Goal: Transaction & Acquisition: Download file/media

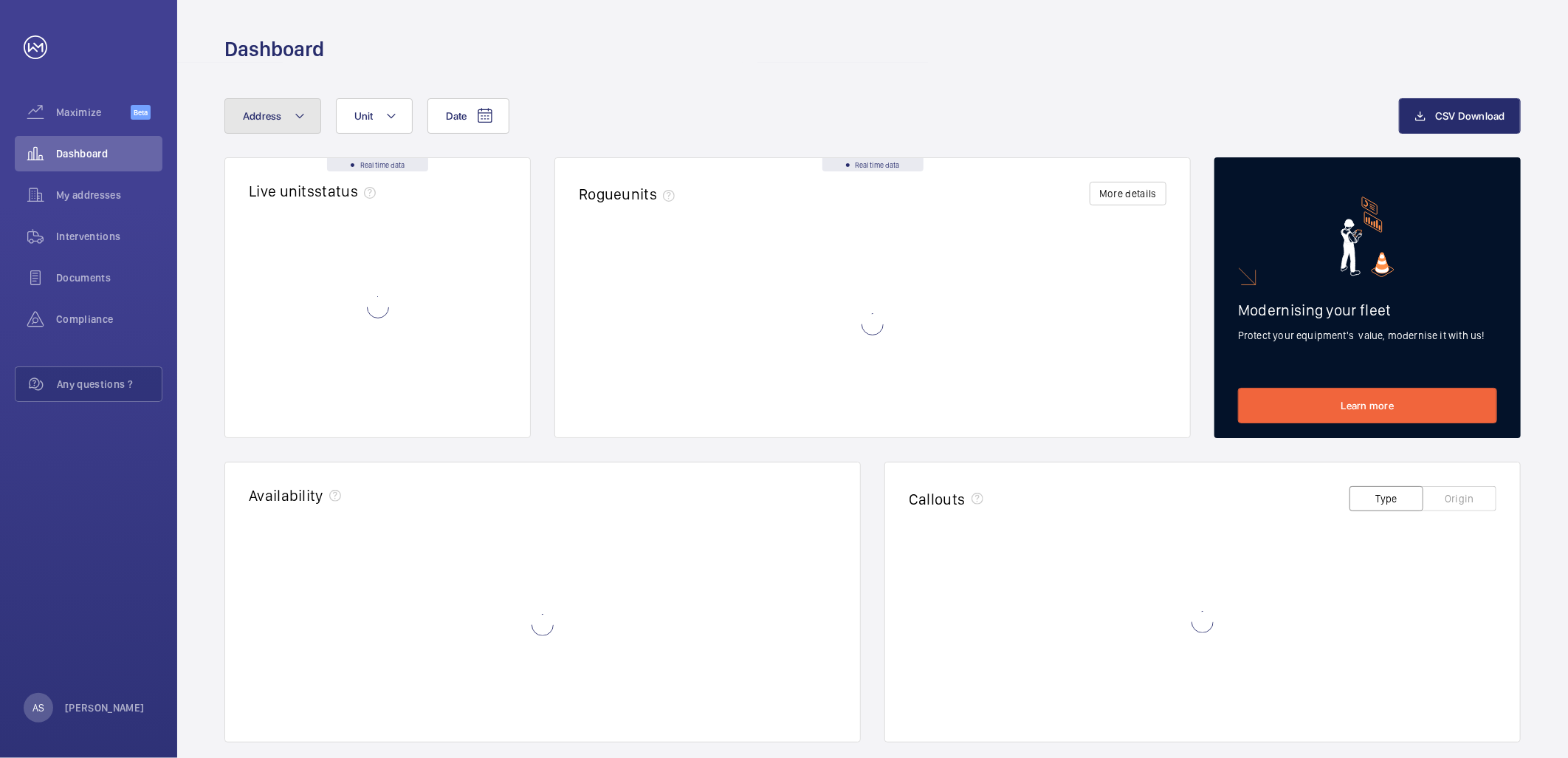
click at [264, 123] on button "Address" at bounding box center [272, 116] width 96 height 35
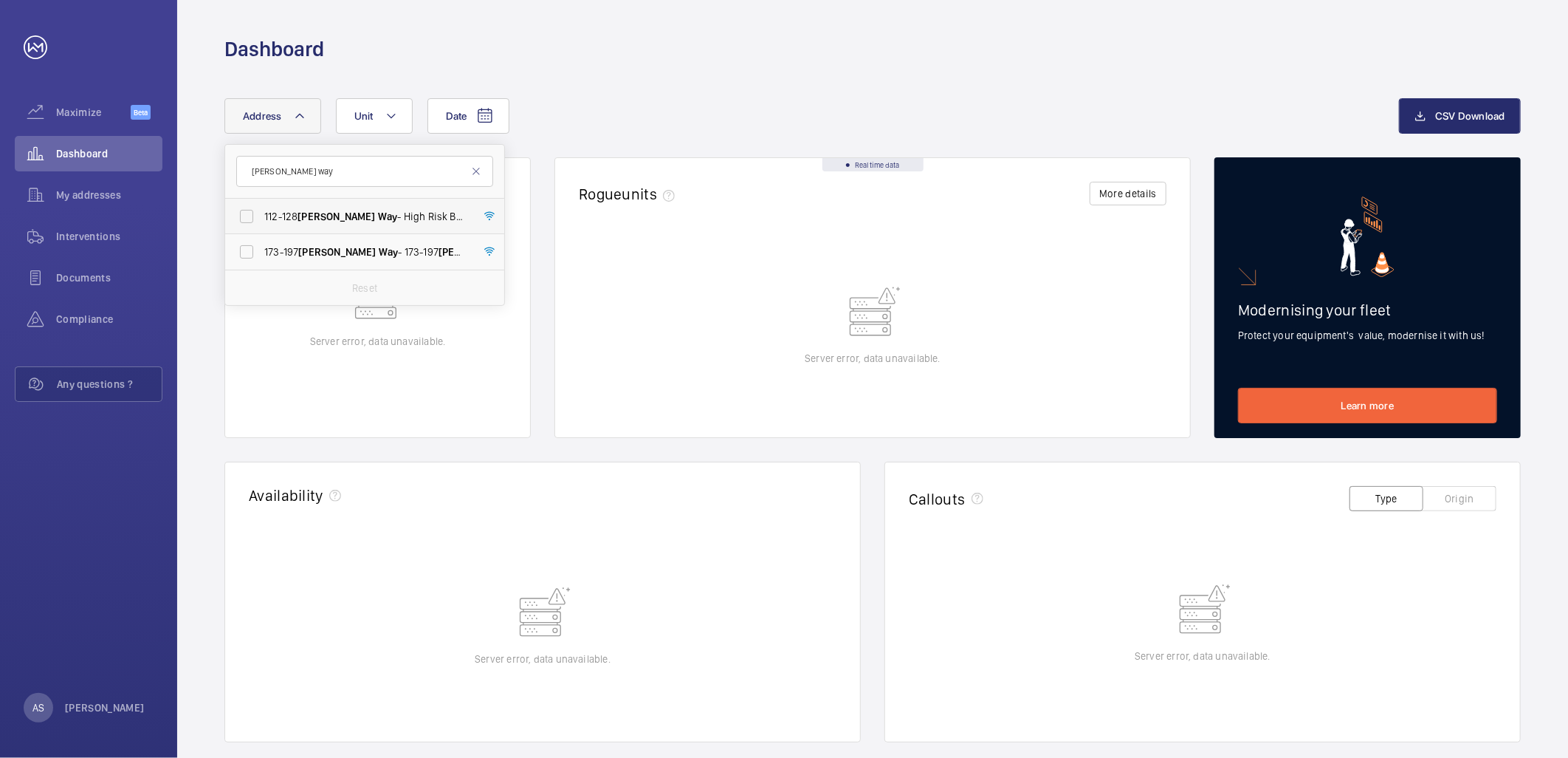
type input "williams way"
click at [330, 211] on span "[PERSON_NAME]" at bounding box center [336, 216] width 77 height 11
click at [262, 211] on input "[STREET_ADDRESS][PERSON_NAME] - High Risk Building - [STREET_ADDRESS][PERSON_NA…" at bounding box center [246, 216] width 30 height 30
checkbox input "true"
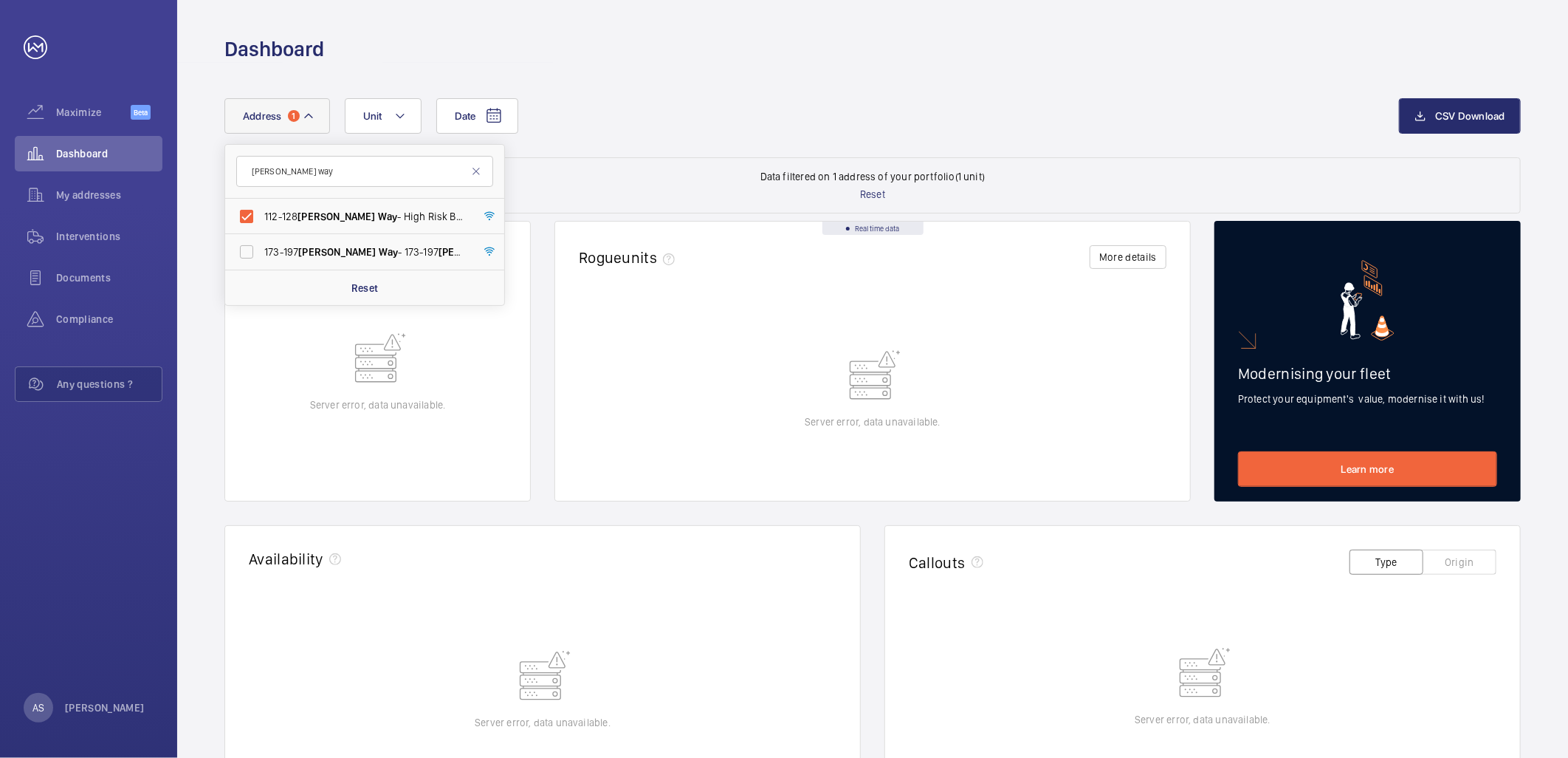
click at [665, 139] on div "Date Address 1 williams way 112-128 Williams Way - High Risk Building - 112-128…" at bounding box center [872, 127] width 1296 height 59
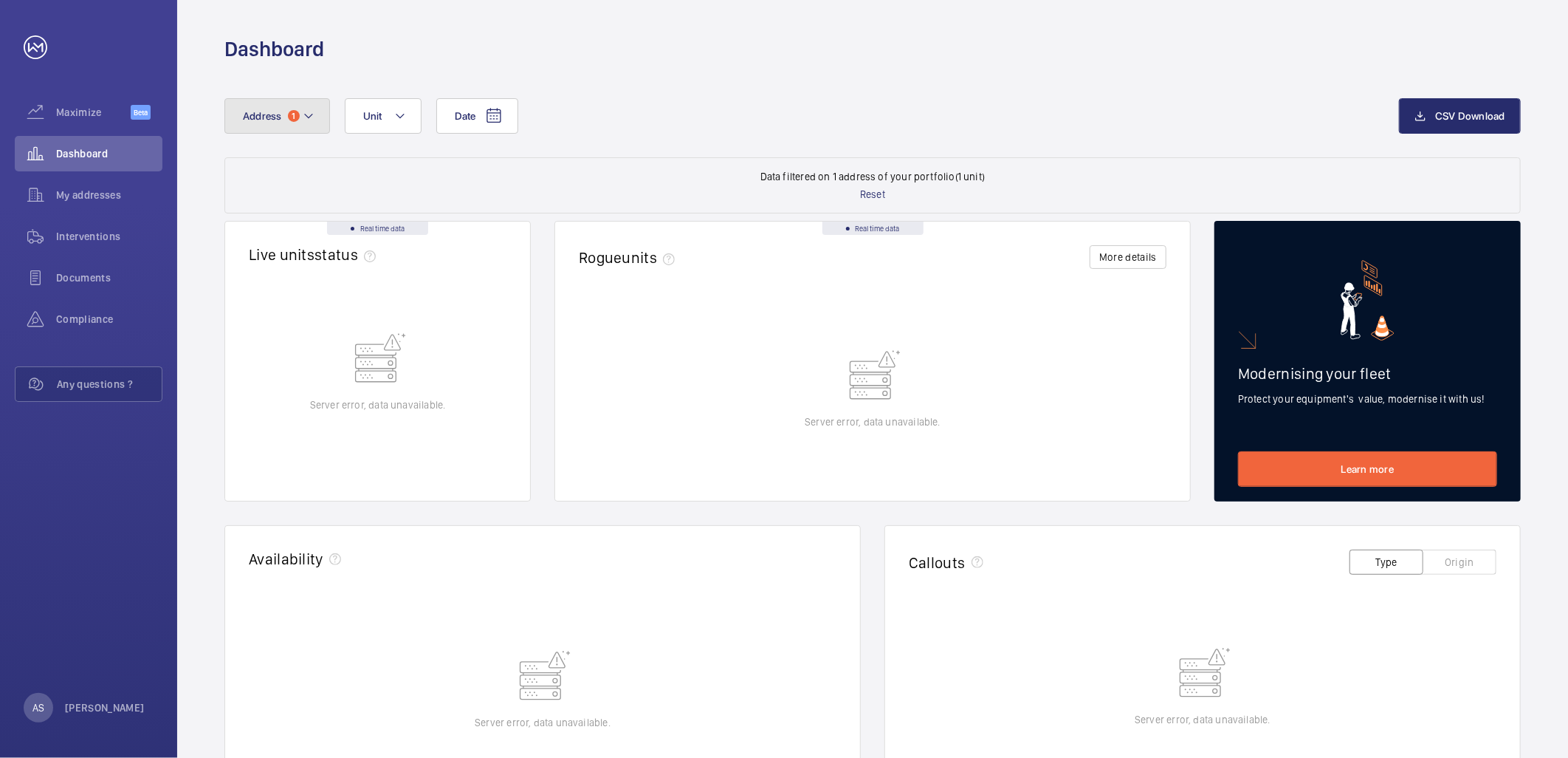
click at [277, 126] on button "Address 1" at bounding box center [277, 116] width 106 height 35
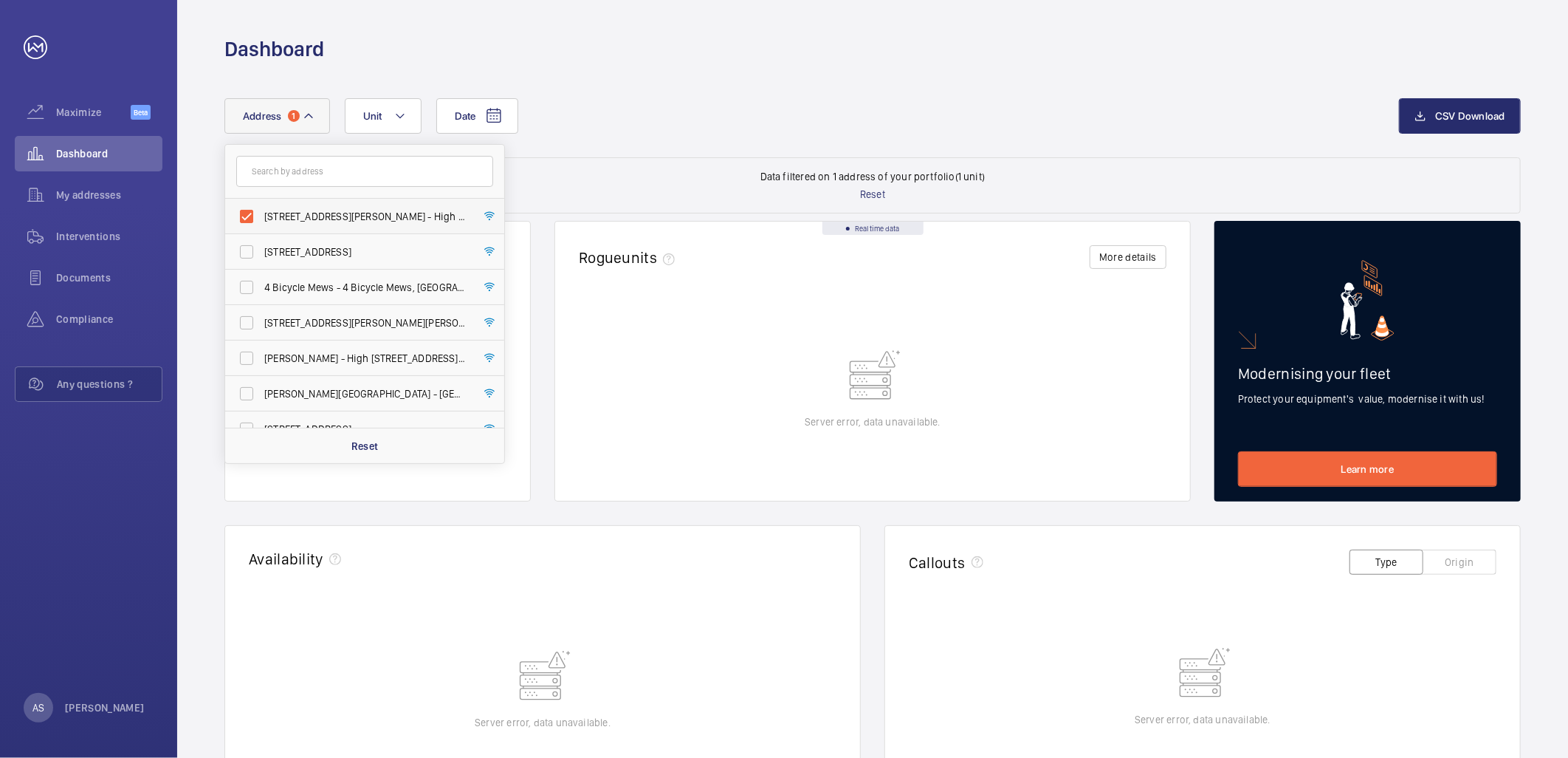
click at [294, 220] on span "112-128 Williams Way - High Risk Building - 112-128 Williams Way, LONDON HA0 2FN" at bounding box center [365, 216] width 203 height 15
click at [262, 220] on input "112-128 Williams Way - High Risk Building - 112-128 Williams Way, LONDON HA0 2FN" at bounding box center [246, 216] width 30 height 30
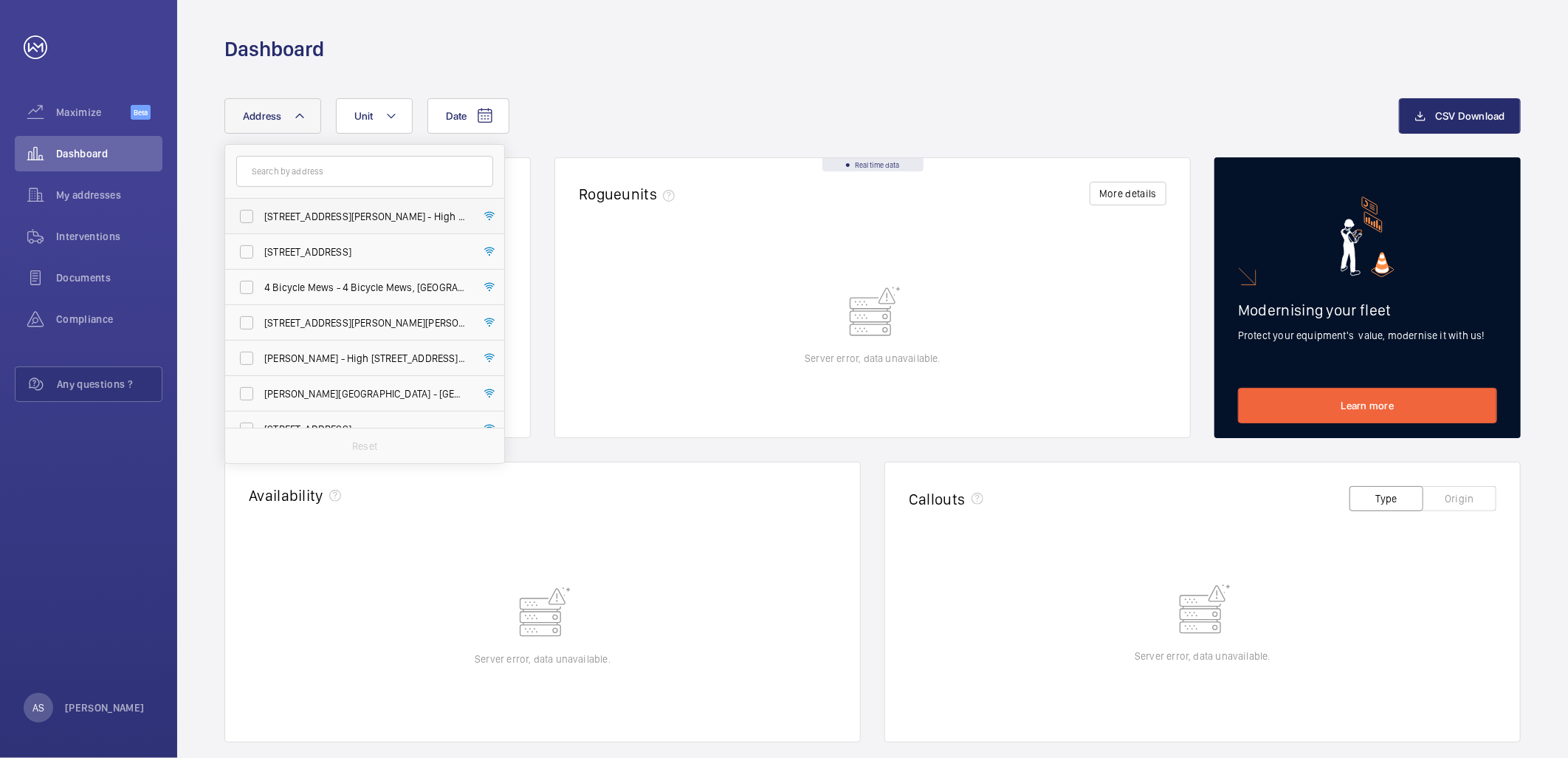
click at [294, 220] on span "112-128 Williams Way - High Risk Building - 112-128 Williams Way, LONDON HA0 2FN" at bounding box center [365, 216] width 203 height 15
click at [262, 220] on input "112-128 Williams Way - High Risk Building - 112-128 Williams Way, LONDON HA0 2FN" at bounding box center [246, 216] width 30 height 30
checkbox input "true"
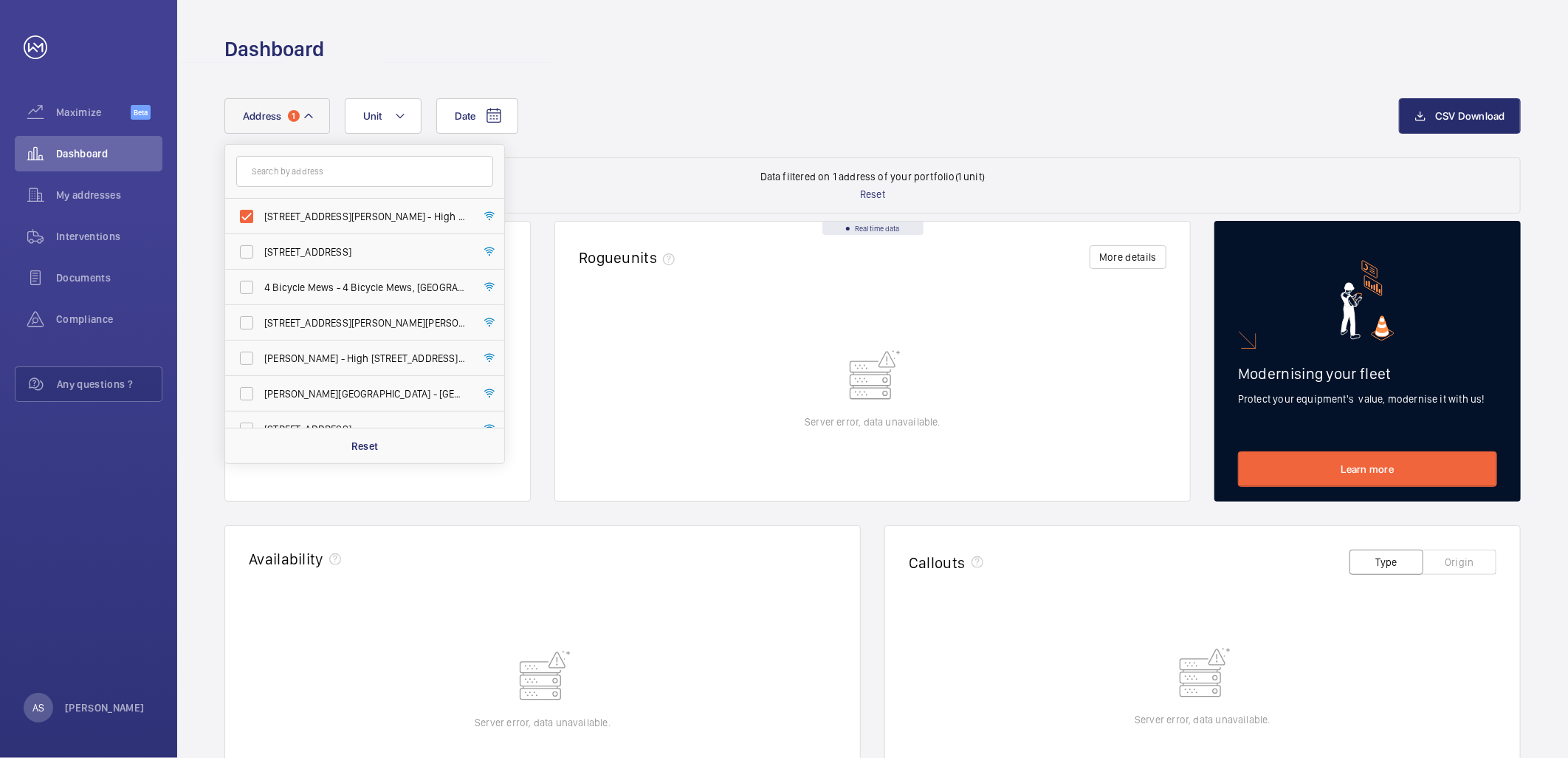
click at [644, 81] on div "Date Address 1 112-128 Williams Way - High Risk Building - 112-128 Williams Way…" at bounding box center [873, 604] width 1391 height 1083
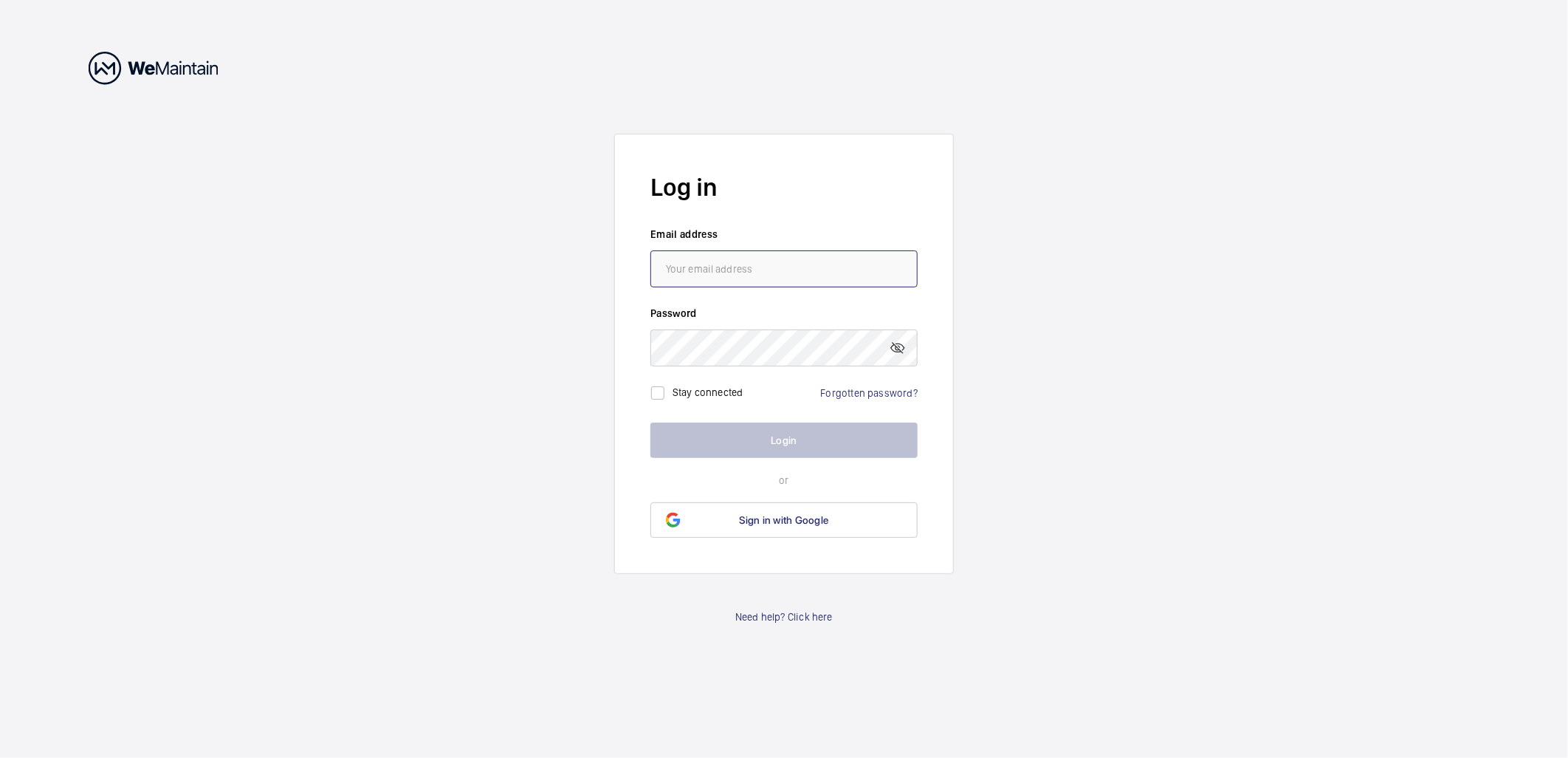
type input "[PERSON_NAME][EMAIL_ADDRESS][PERSON_NAME][DOMAIN_NAME]"
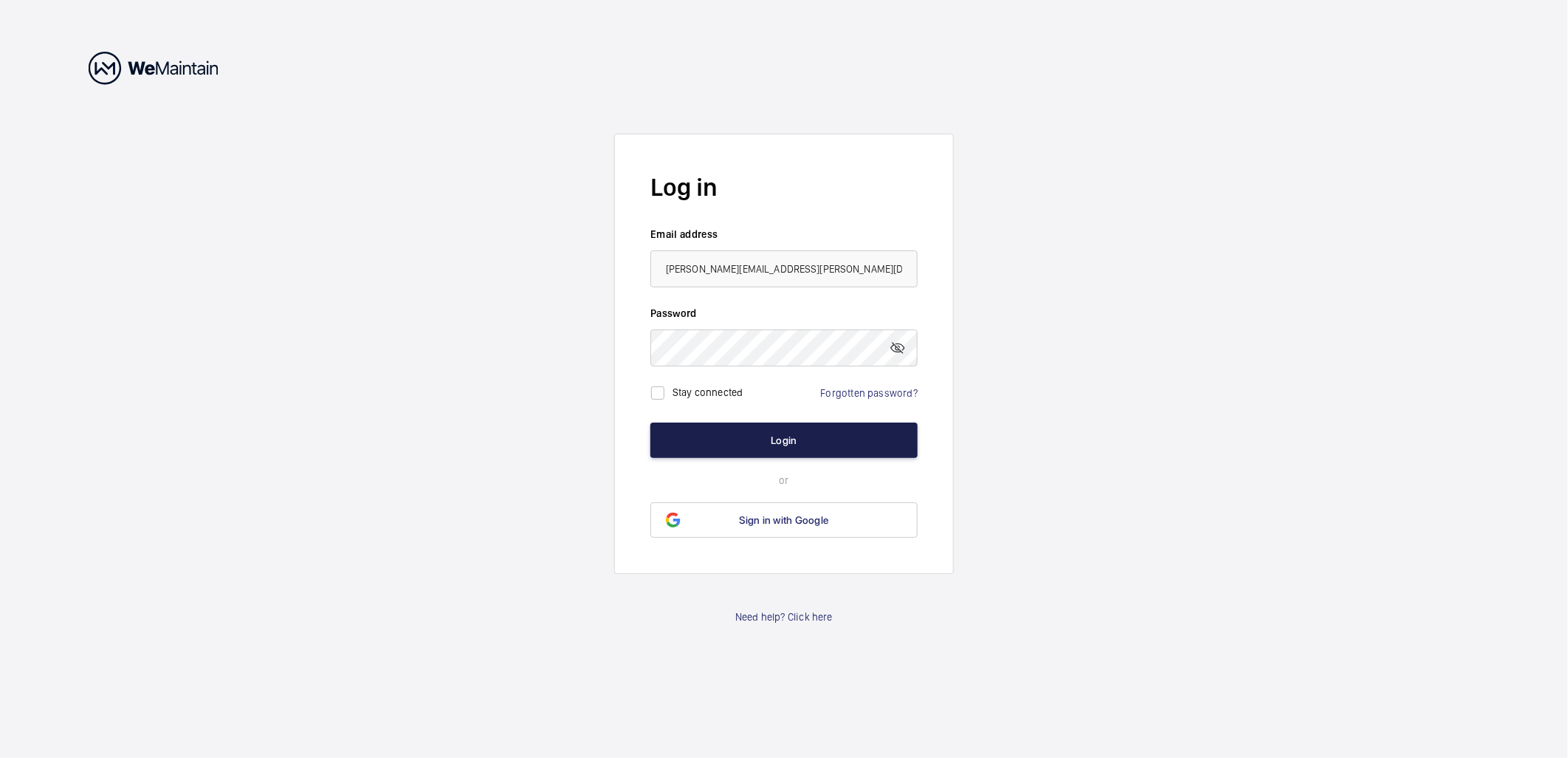
click at [761, 444] on button "Login" at bounding box center [784, 440] width 267 height 35
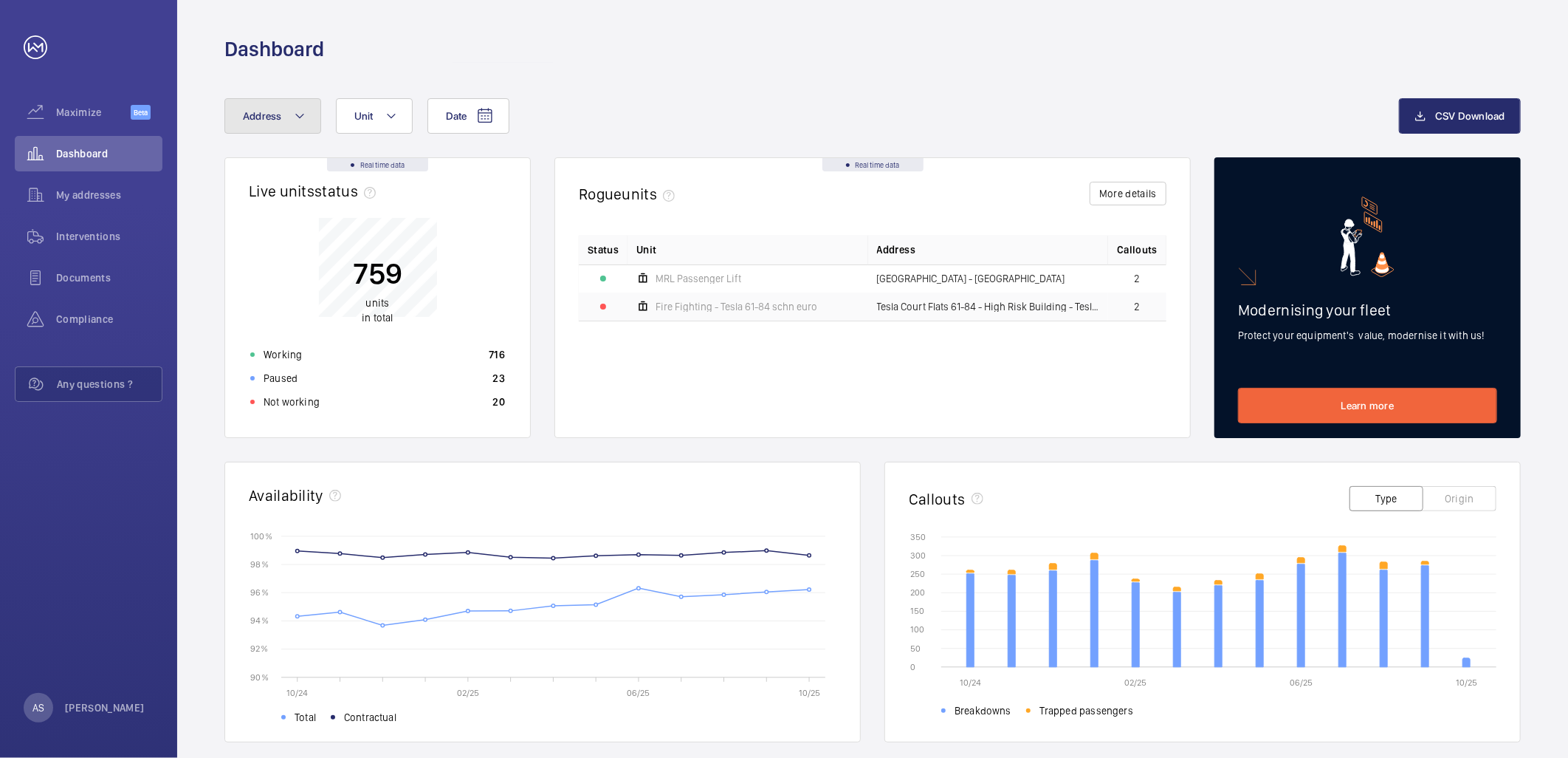
click at [277, 113] on span "Address" at bounding box center [262, 116] width 39 height 11
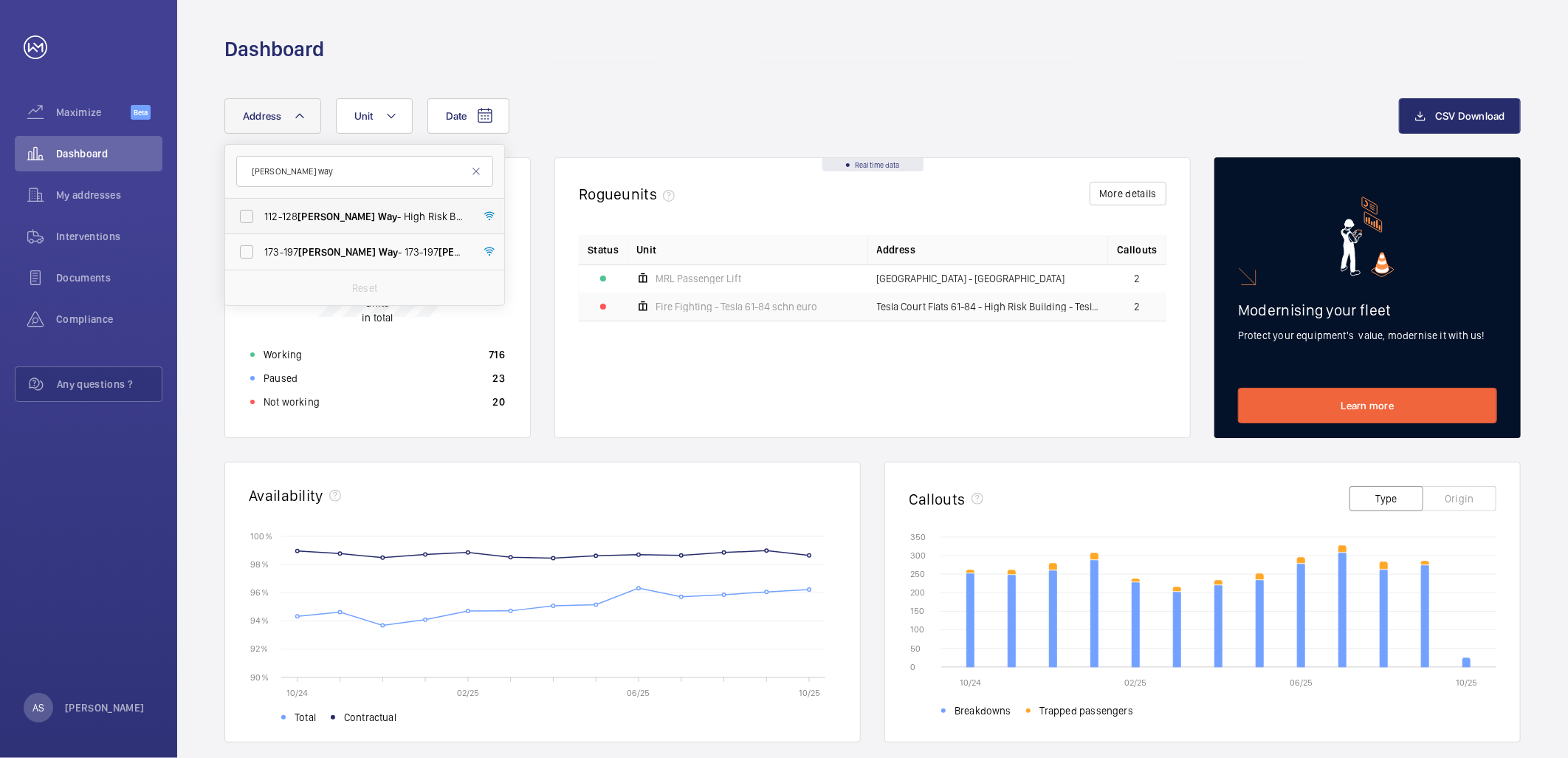
type input "[PERSON_NAME] way"
click at [322, 218] on span "[PERSON_NAME]" at bounding box center [336, 216] width 77 height 11
click at [262, 218] on input "[STREET_ADDRESS][PERSON_NAME] - High Risk Building - [STREET_ADDRESS][PERSON_NA…" at bounding box center [246, 216] width 30 height 30
checkbox input "true"
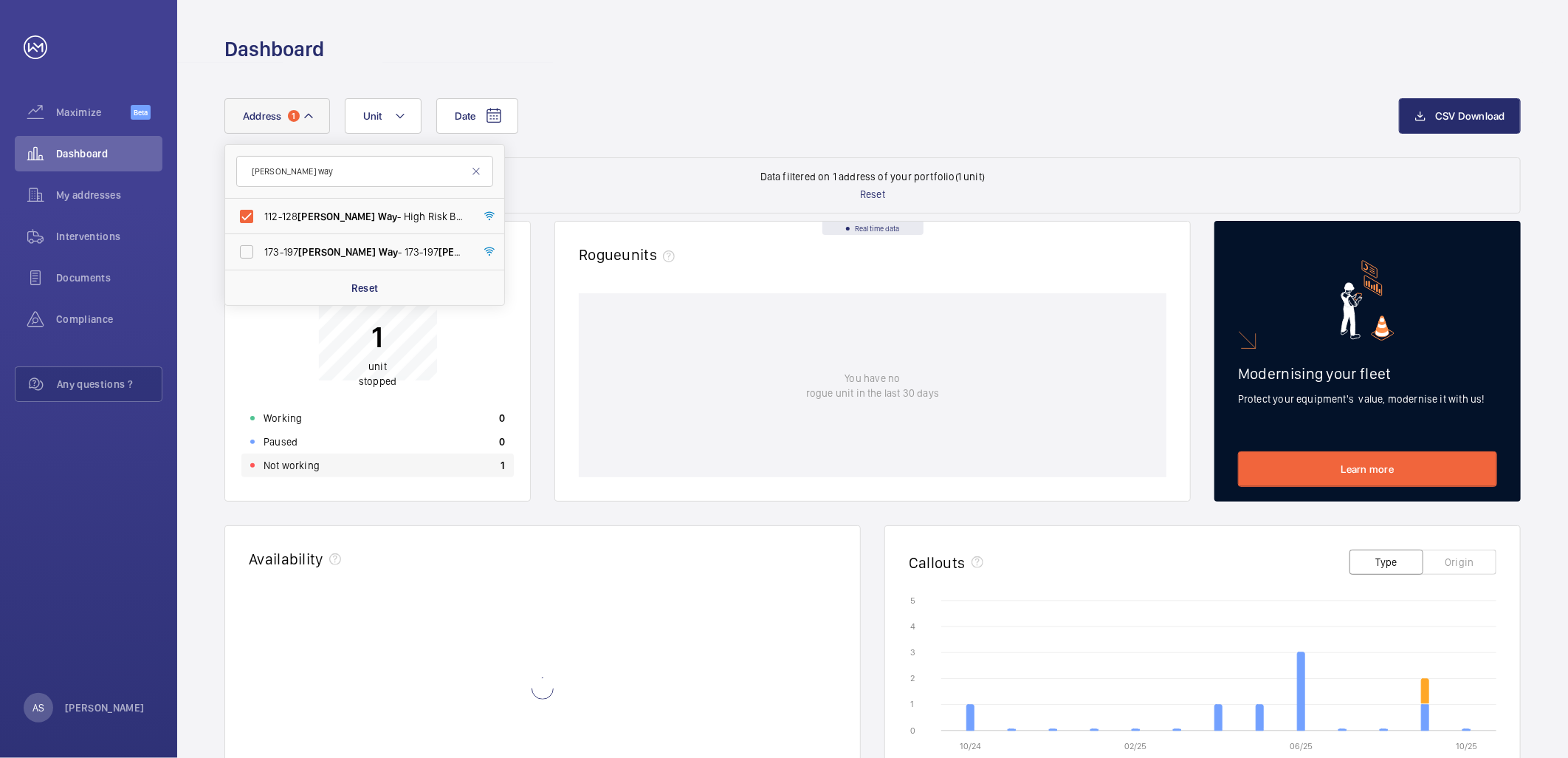
click at [341, 468] on div "Not working 1" at bounding box center [377, 465] width 272 height 24
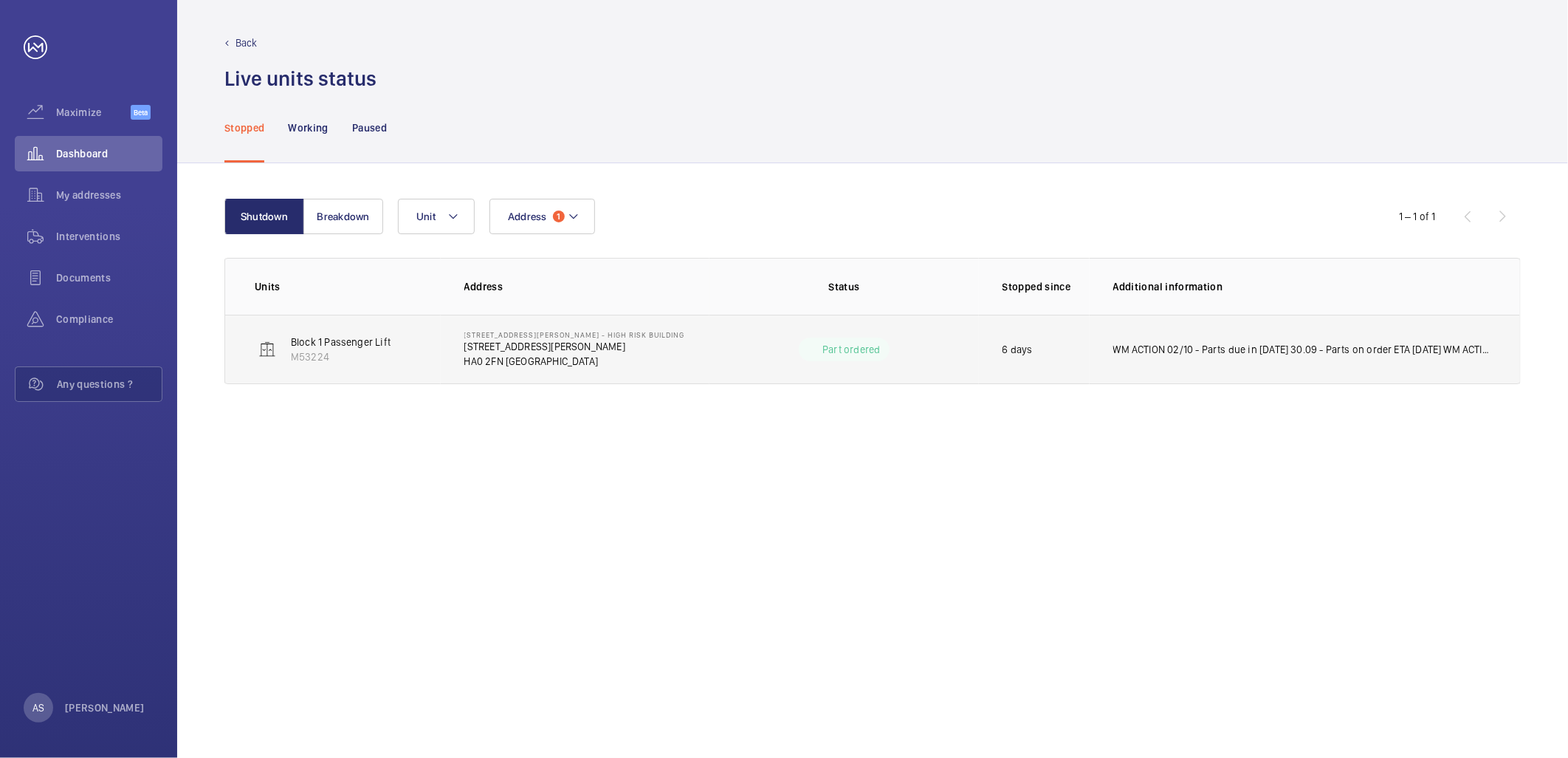
click at [503, 347] on p "[STREET_ADDRESS][PERSON_NAME]" at bounding box center [575, 346] width 220 height 15
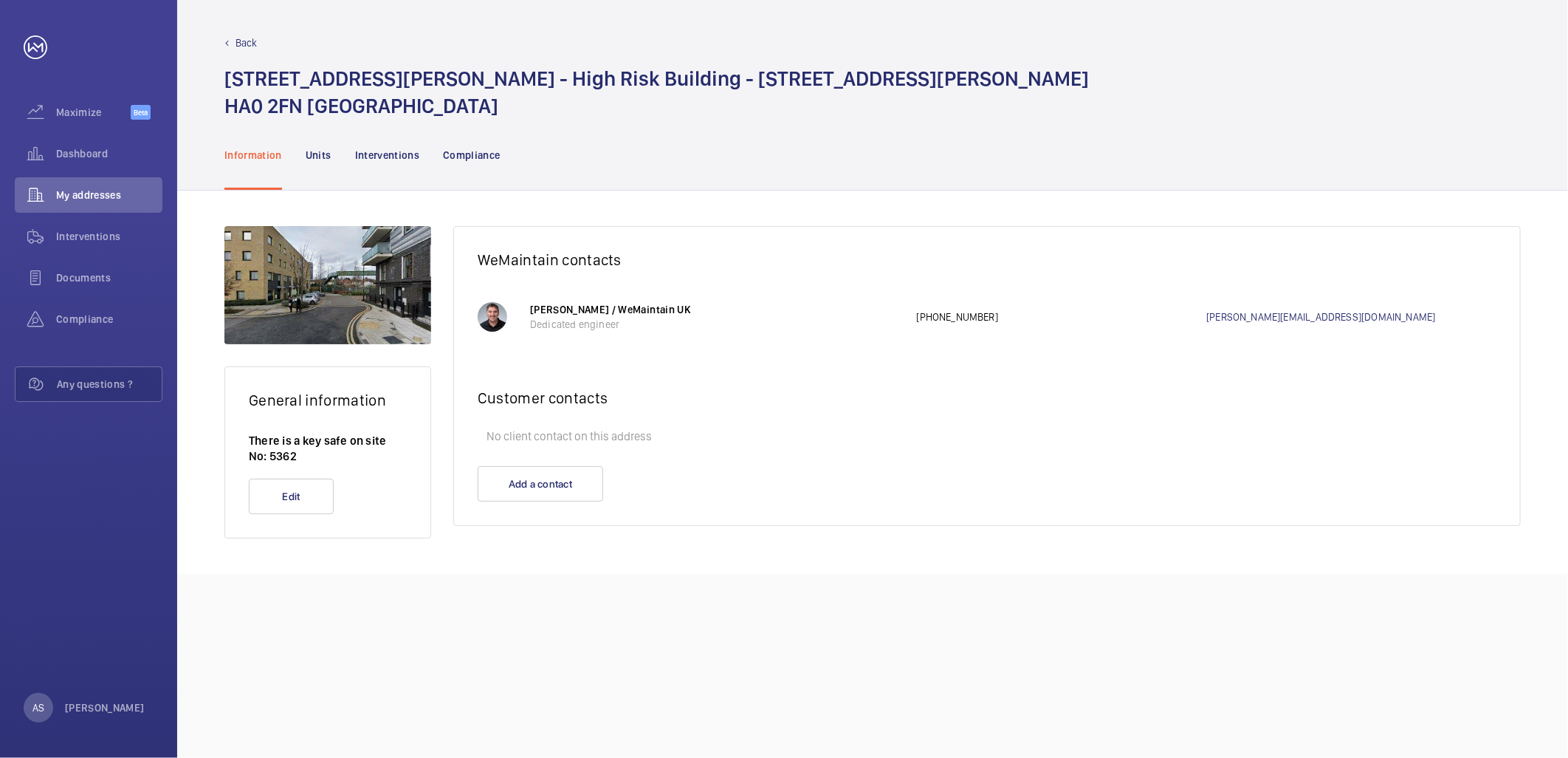
click at [222, 39] on div "Back [STREET_ADDRESS][PERSON_NAME][PERSON_NAME]" at bounding box center [873, 60] width 1391 height 119
click at [230, 46] on div "Back" at bounding box center [872, 42] width 1296 height 15
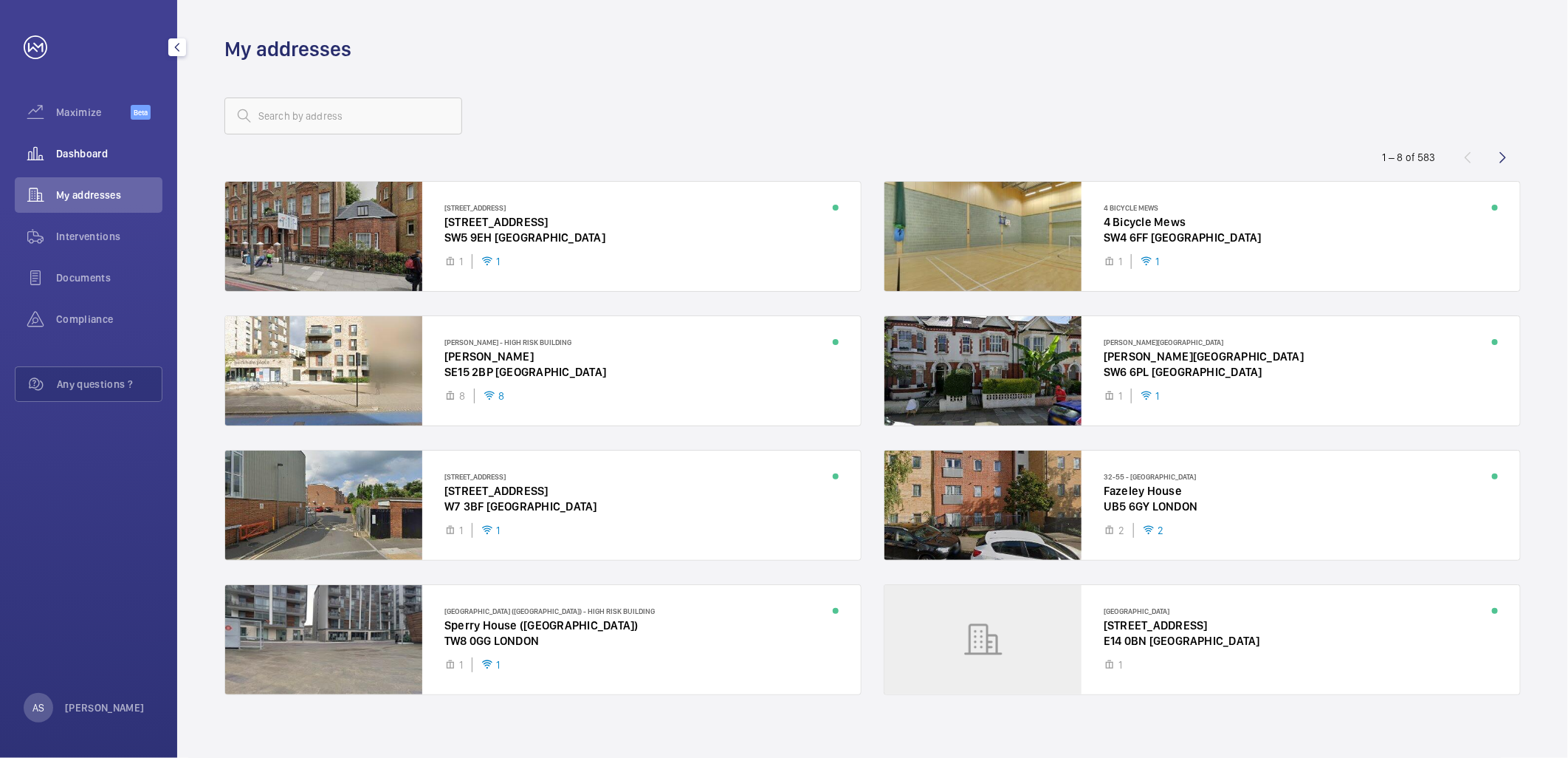
drag, startPoint x: 107, startPoint y: 151, endPoint x: 157, endPoint y: 153, distance: 50.0
click at [106, 151] on span "Dashboard" at bounding box center [109, 153] width 106 height 15
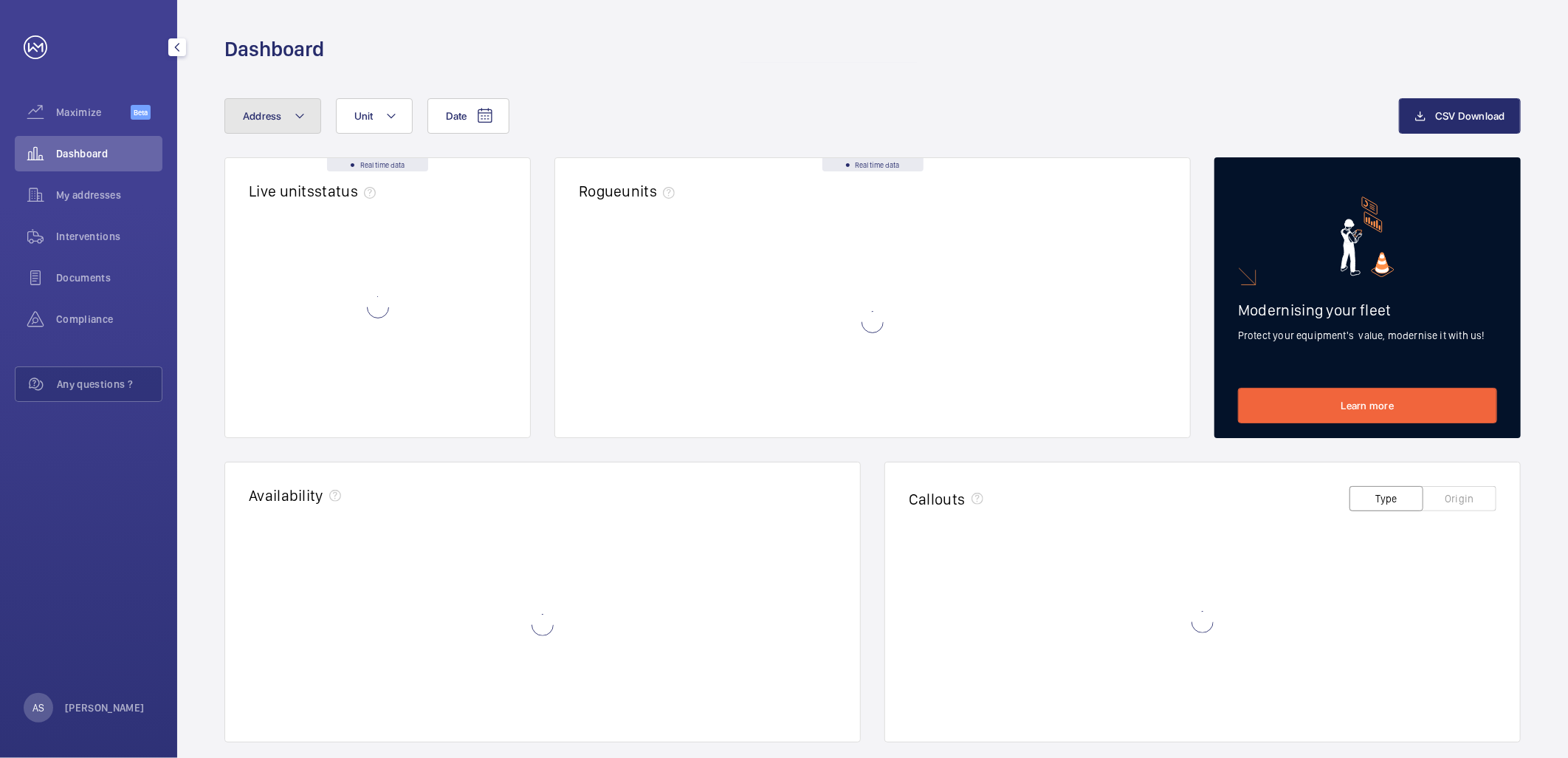
click at [262, 114] on span "Address" at bounding box center [262, 116] width 39 height 11
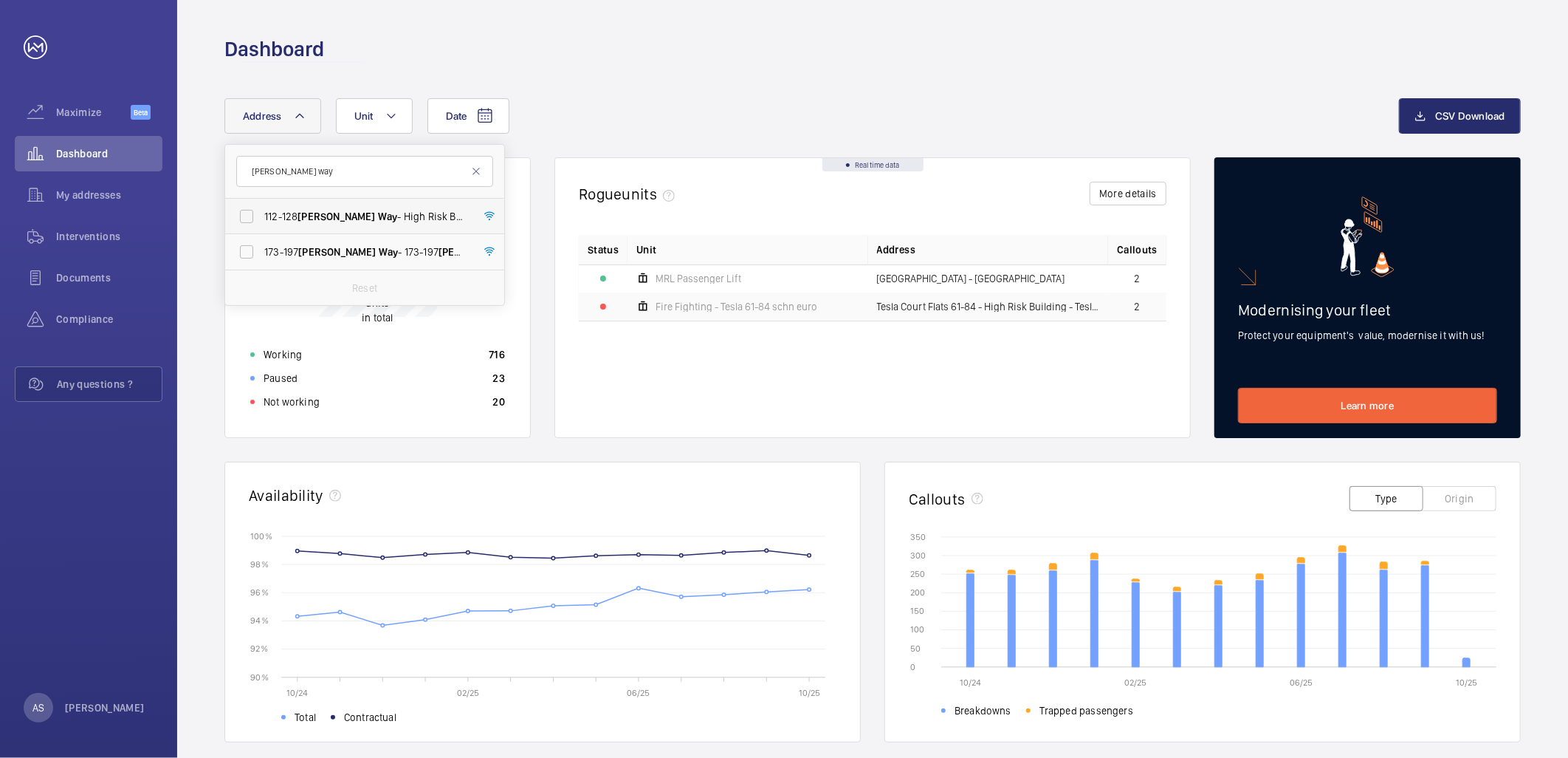
type input "[PERSON_NAME] way"
click at [334, 215] on span "[PERSON_NAME]" at bounding box center [336, 216] width 77 height 11
click at [262, 215] on input "[STREET_ADDRESS][PERSON_NAME] - High Risk Building - [STREET_ADDRESS][PERSON_NA…" at bounding box center [246, 216] width 30 height 30
checkbox input "true"
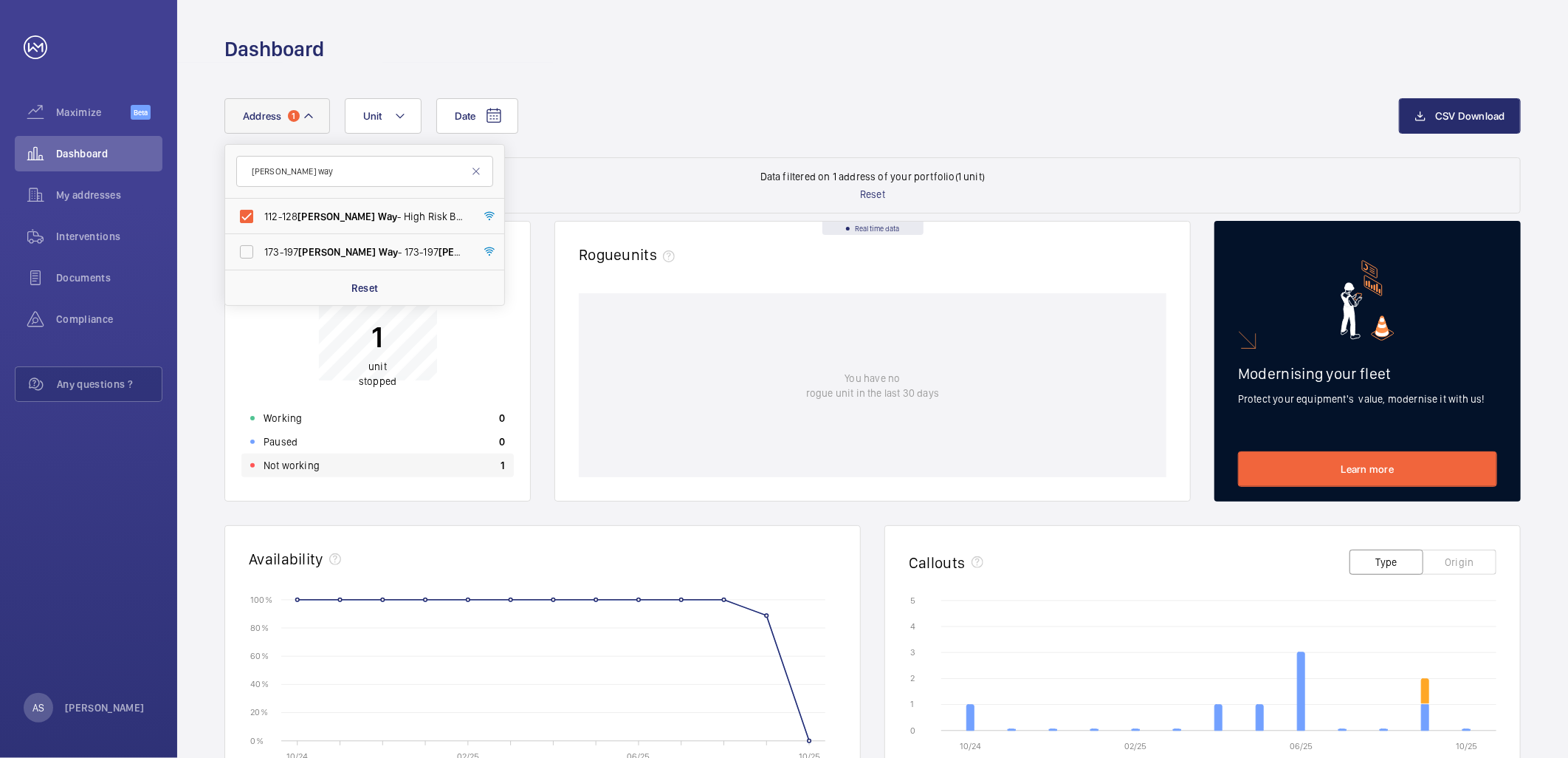
click at [436, 469] on div "Not working 1" at bounding box center [377, 465] width 272 height 24
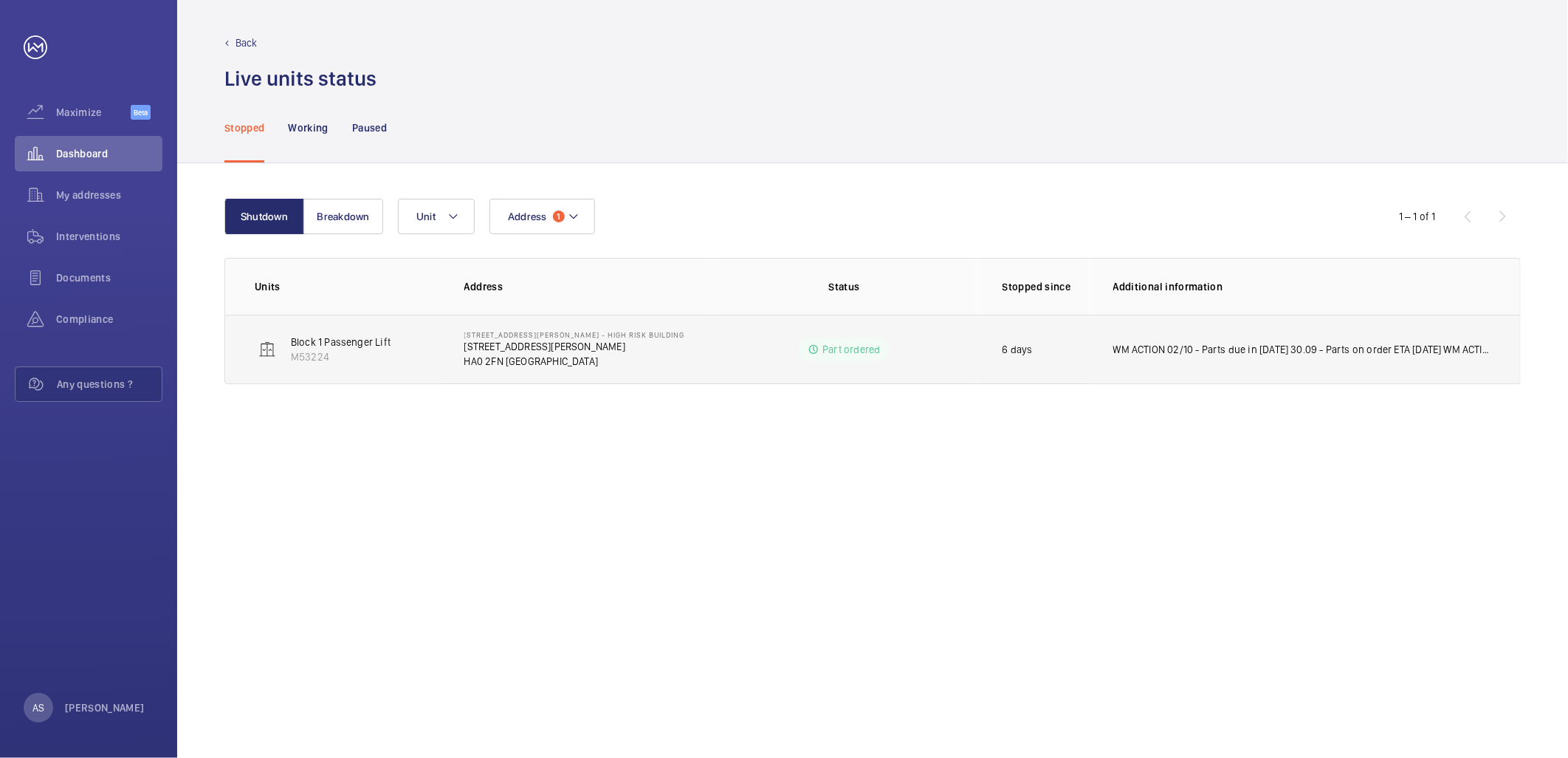
click at [542, 348] on p "[STREET_ADDRESS][PERSON_NAME]" at bounding box center [575, 346] width 220 height 15
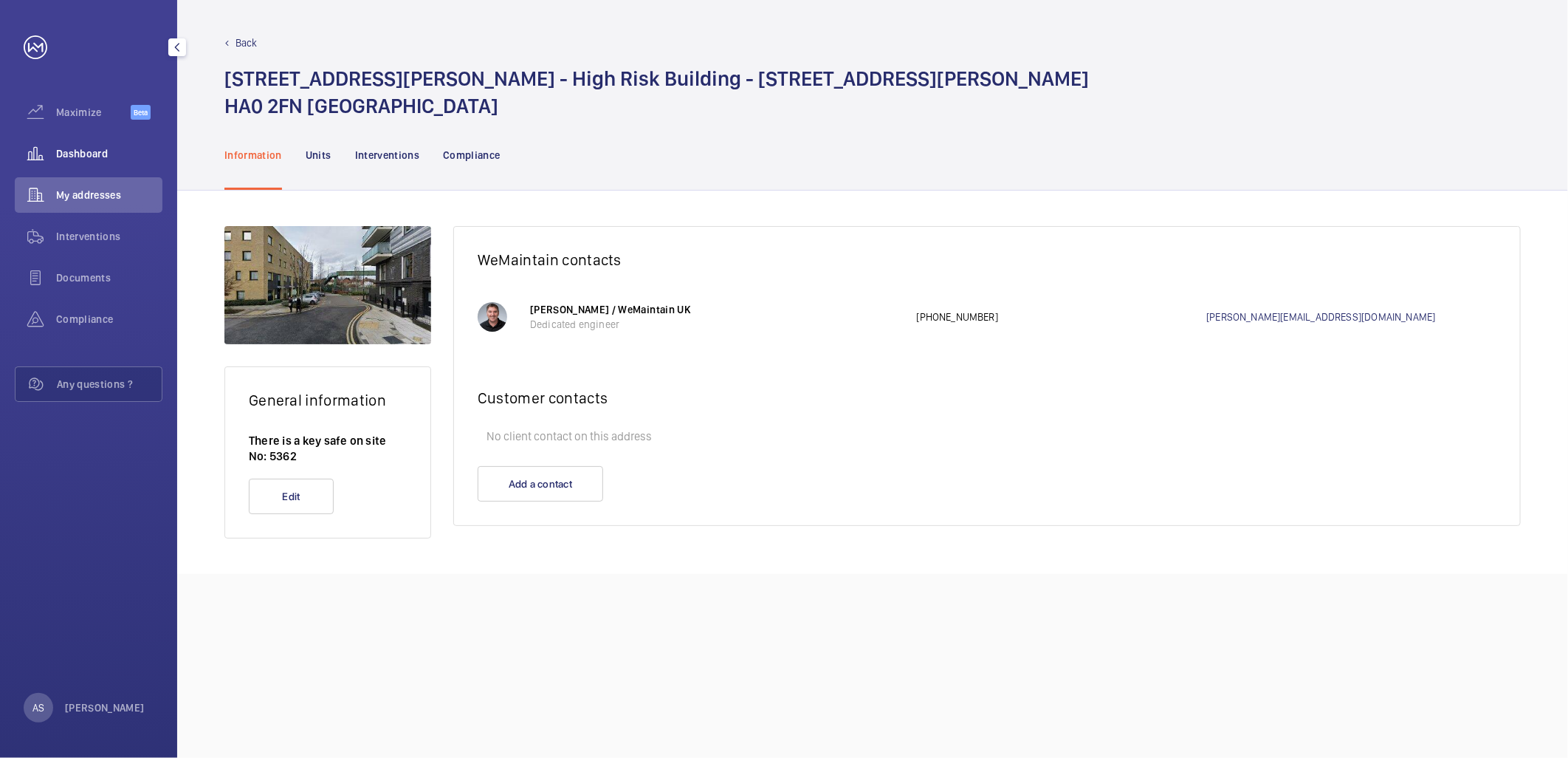
click at [85, 144] on div "Dashboard" at bounding box center [88, 154] width 148 height 35
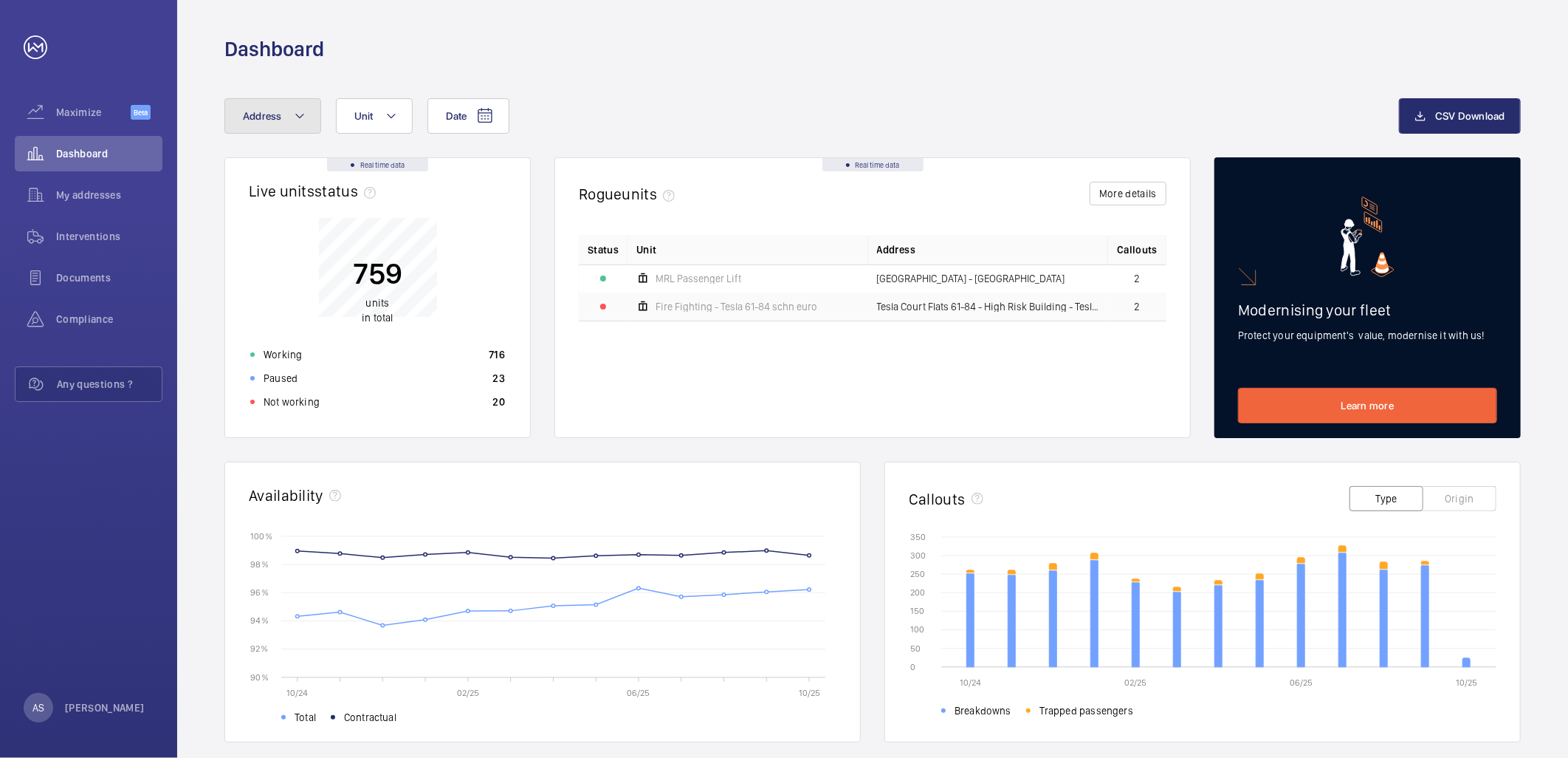
click at [268, 126] on button "Address" at bounding box center [272, 116] width 96 height 35
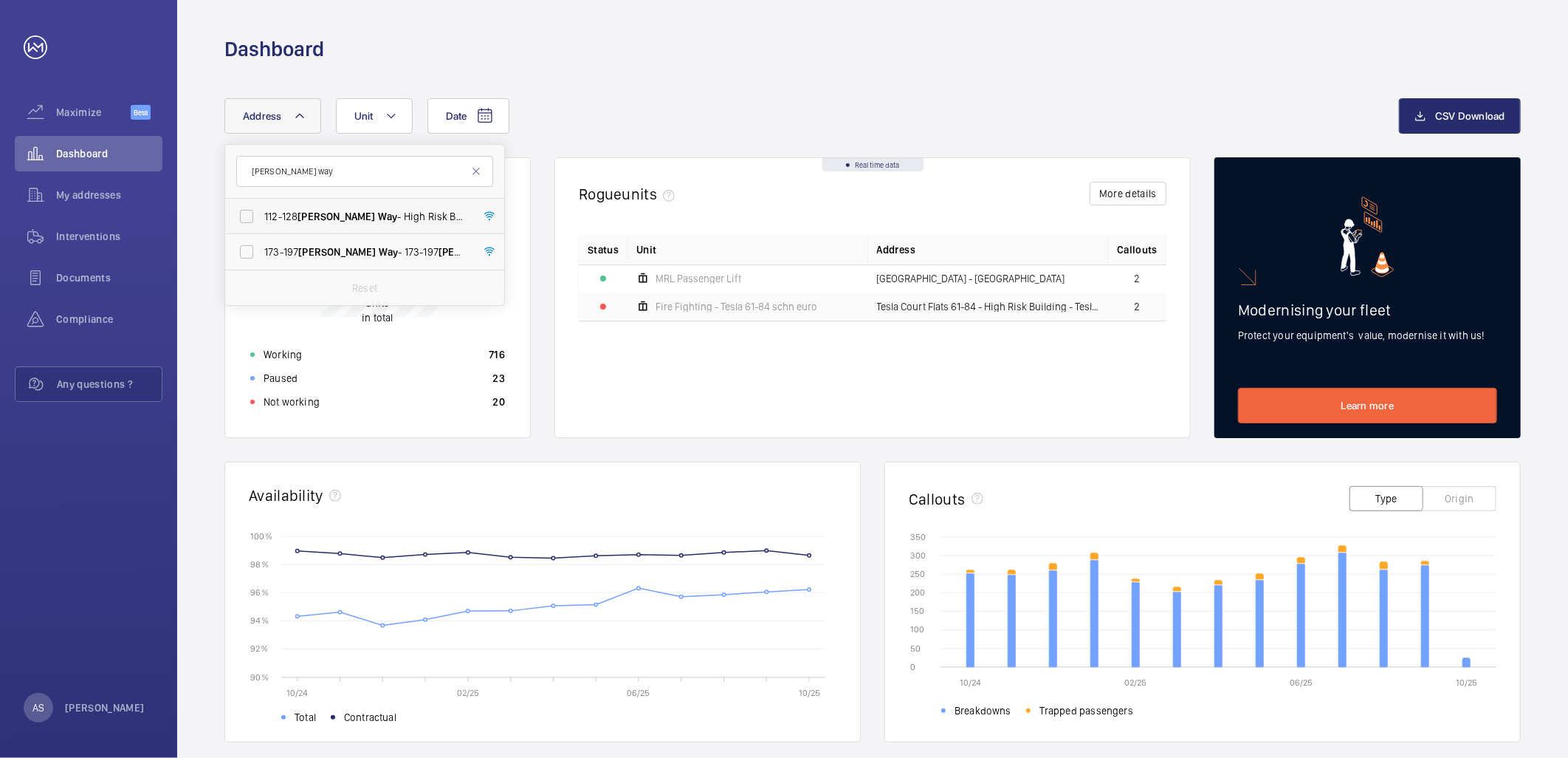
type input "[PERSON_NAME] way"
click at [304, 222] on span "[STREET_ADDRESS][PERSON_NAME] - High Risk Building - [STREET_ADDRESS][PERSON_NA…" at bounding box center [365, 216] width 203 height 15
click at [262, 222] on input "[STREET_ADDRESS][PERSON_NAME] - High Risk Building - [STREET_ADDRESS][PERSON_NA…" at bounding box center [246, 216] width 30 height 30
checkbox input "true"
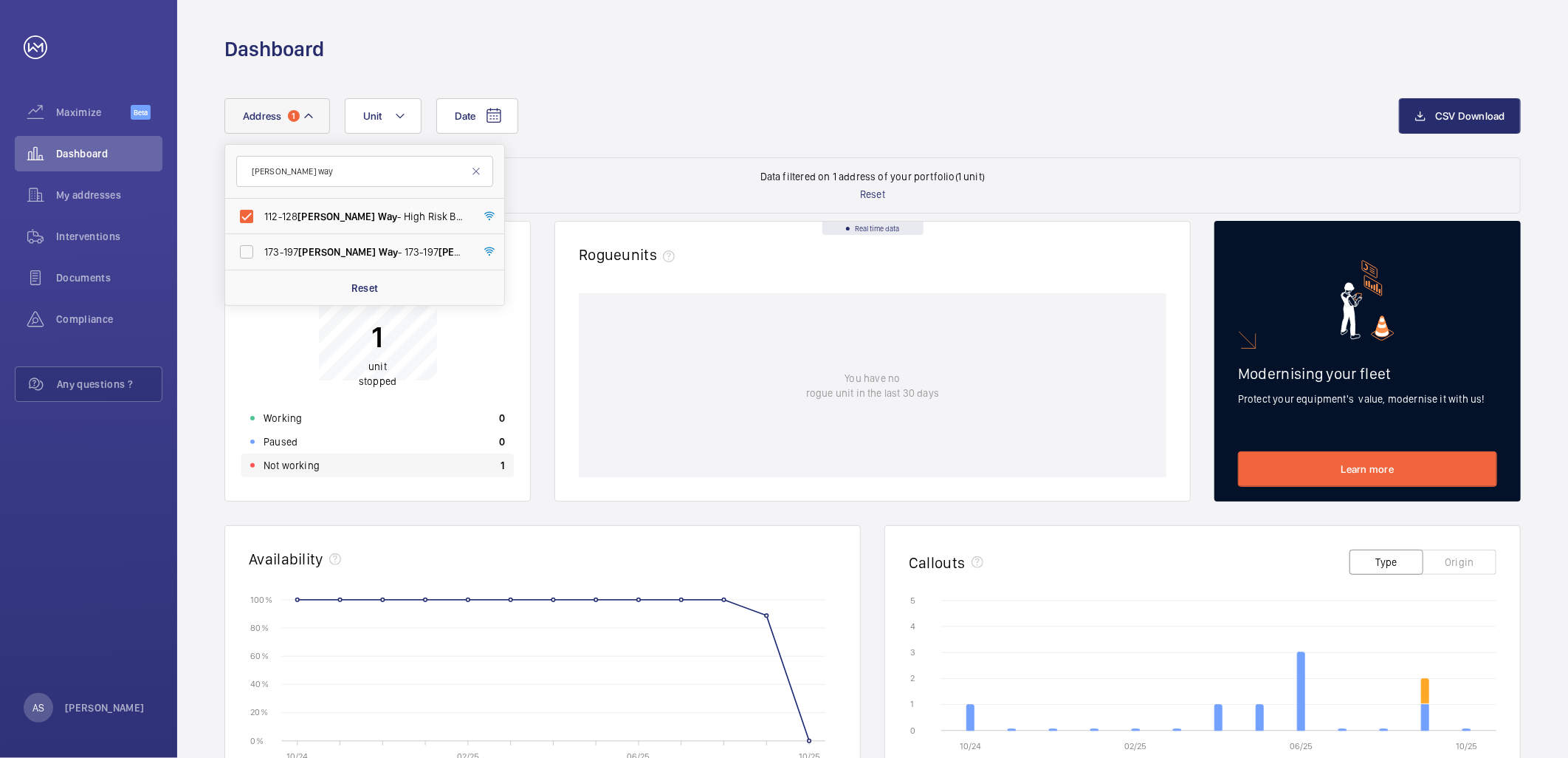
click at [449, 468] on div "Not working 1" at bounding box center [377, 465] width 272 height 24
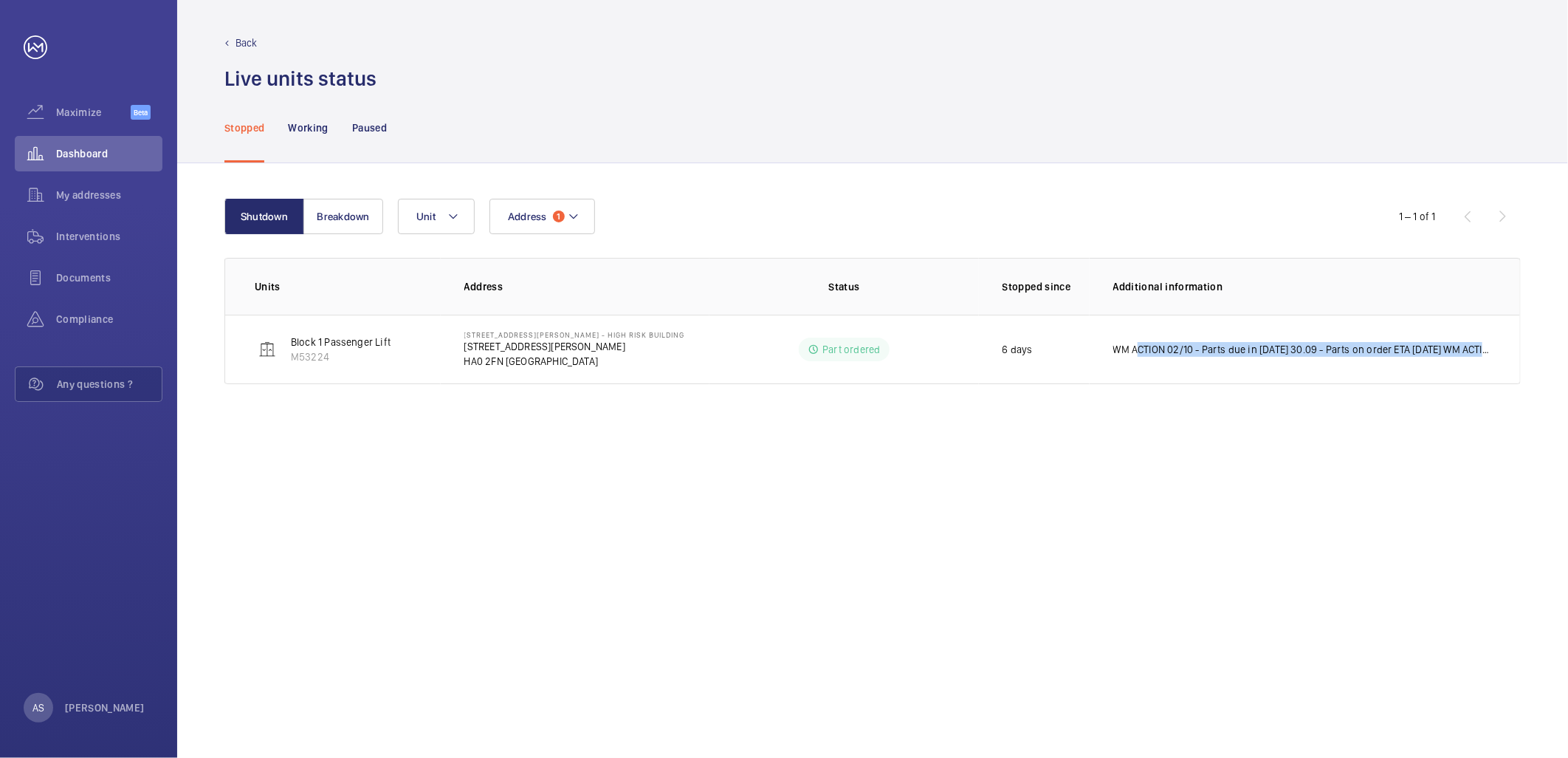
drag, startPoint x: 1132, startPoint y: 357, endPoint x: 1570, endPoint y: 383, distance: 438.8
click at [1567, 383] on html "Your request has been sent. We will contact you soon. Maximize Beta Dashboard M…" at bounding box center [784, 379] width 1568 height 758
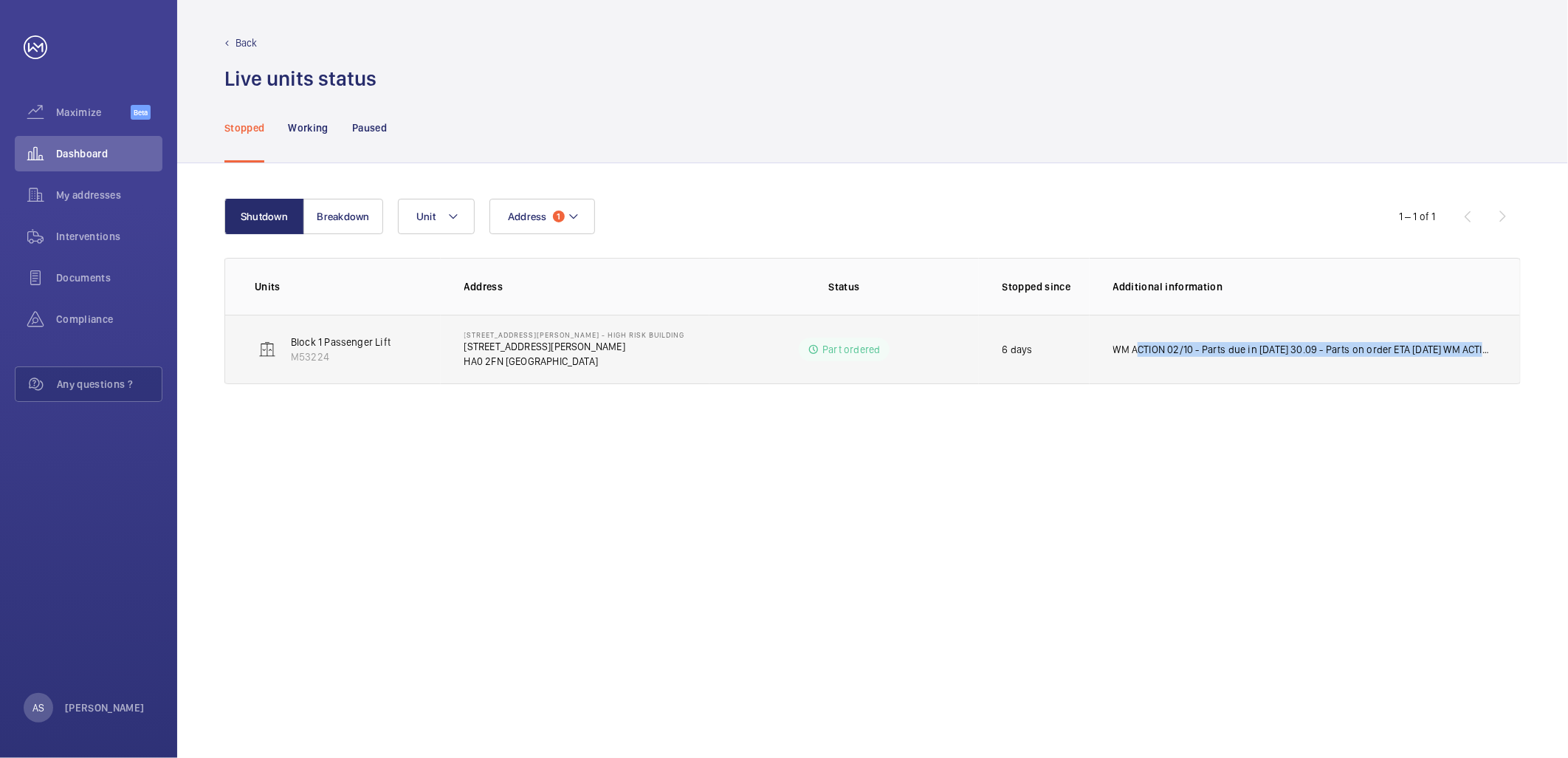
drag, startPoint x: 1570, startPoint y: 383, endPoint x: 1452, endPoint y: 351, distance: 122.3
click at [1452, 351] on p "WM ACTION 02/10 - Parts due in [DATE] 30.09 - Parts on order ETA [DATE] WM ACTI…" at bounding box center [1302, 349] width 377 height 15
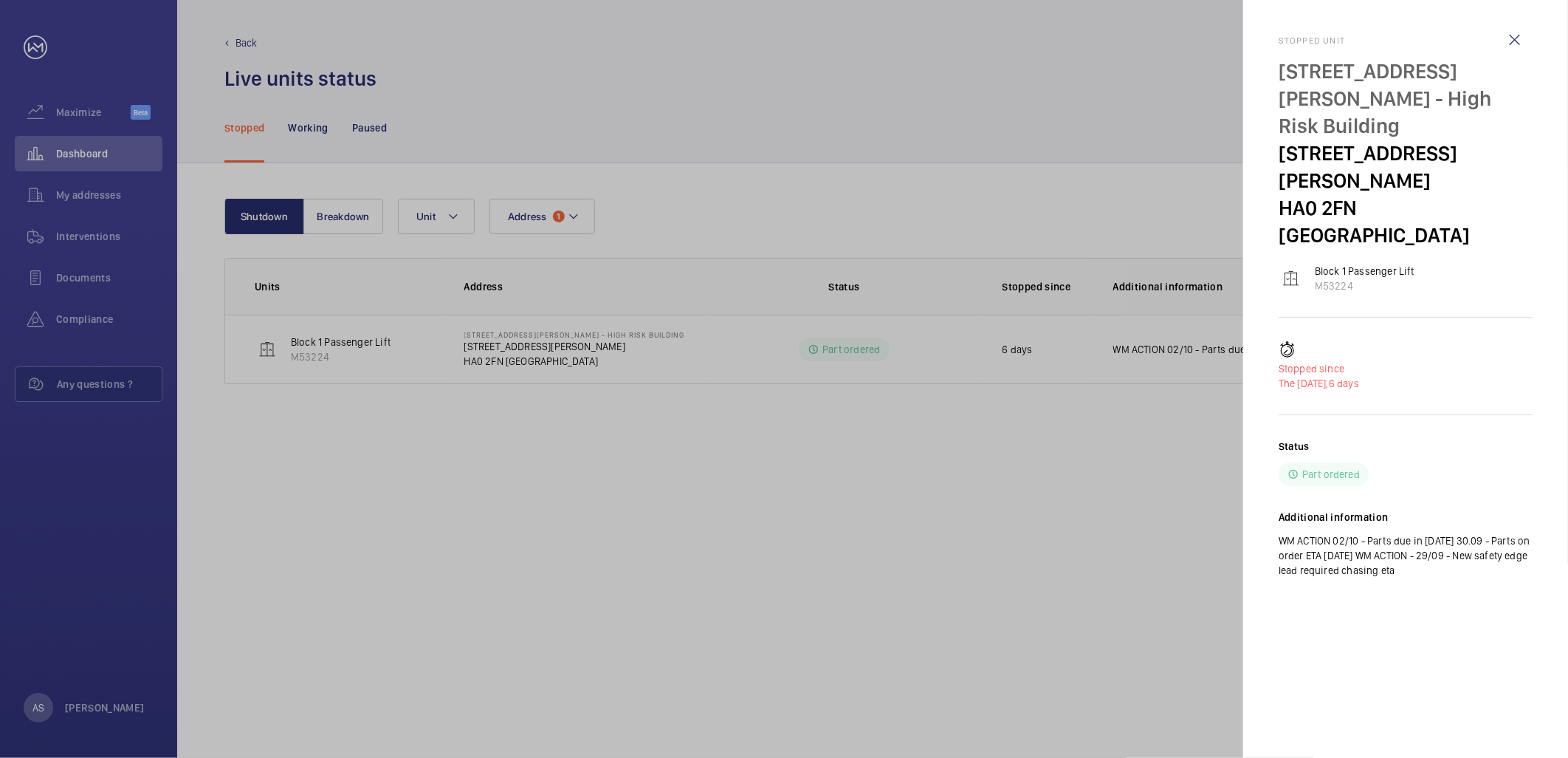
click at [1017, 451] on div at bounding box center [784, 379] width 1568 height 758
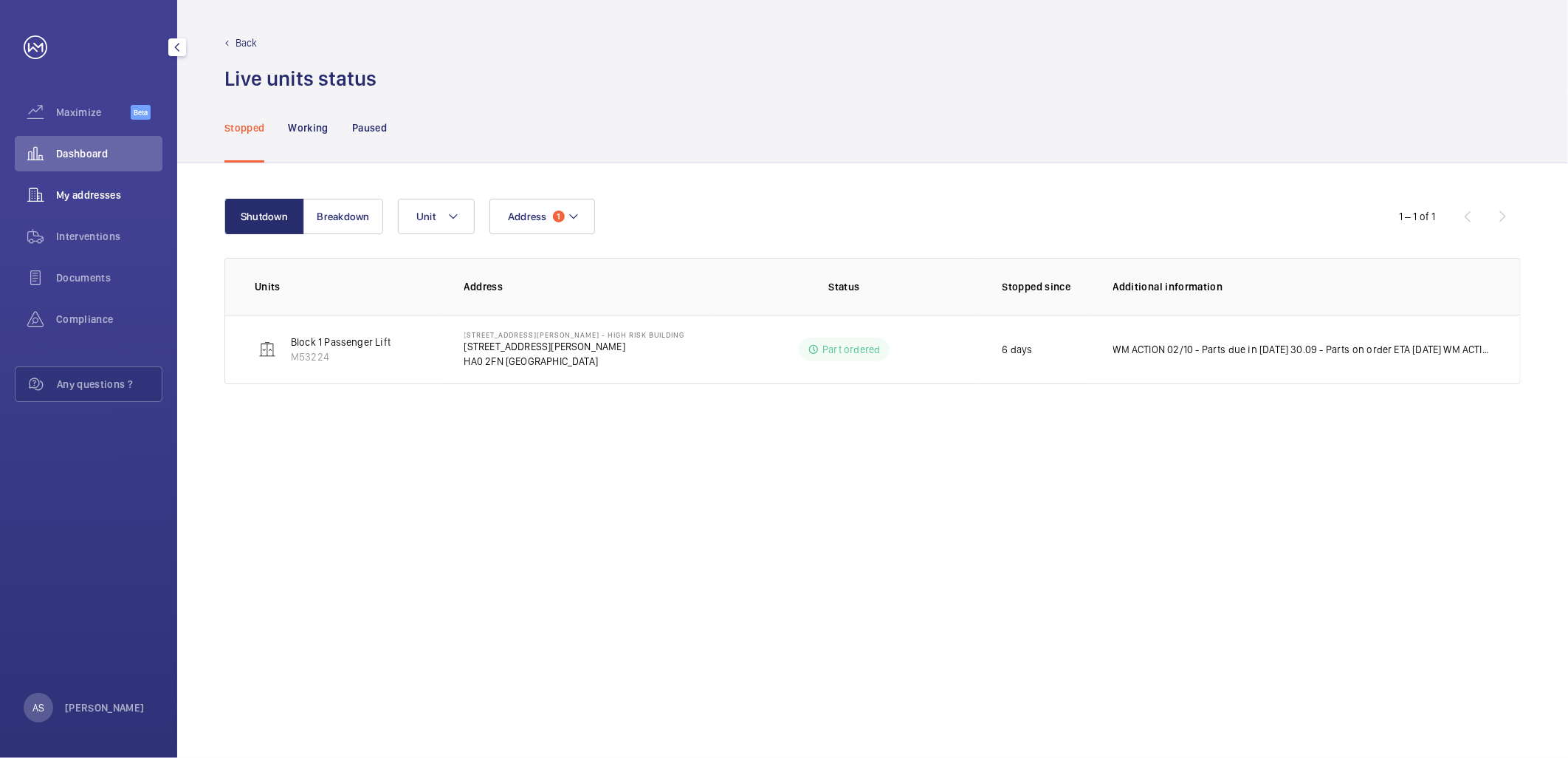
drag, startPoint x: 61, startPoint y: 157, endPoint x: 128, endPoint y: 183, distance: 71.9
click at [60, 157] on span "Dashboard" at bounding box center [109, 153] width 106 height 15
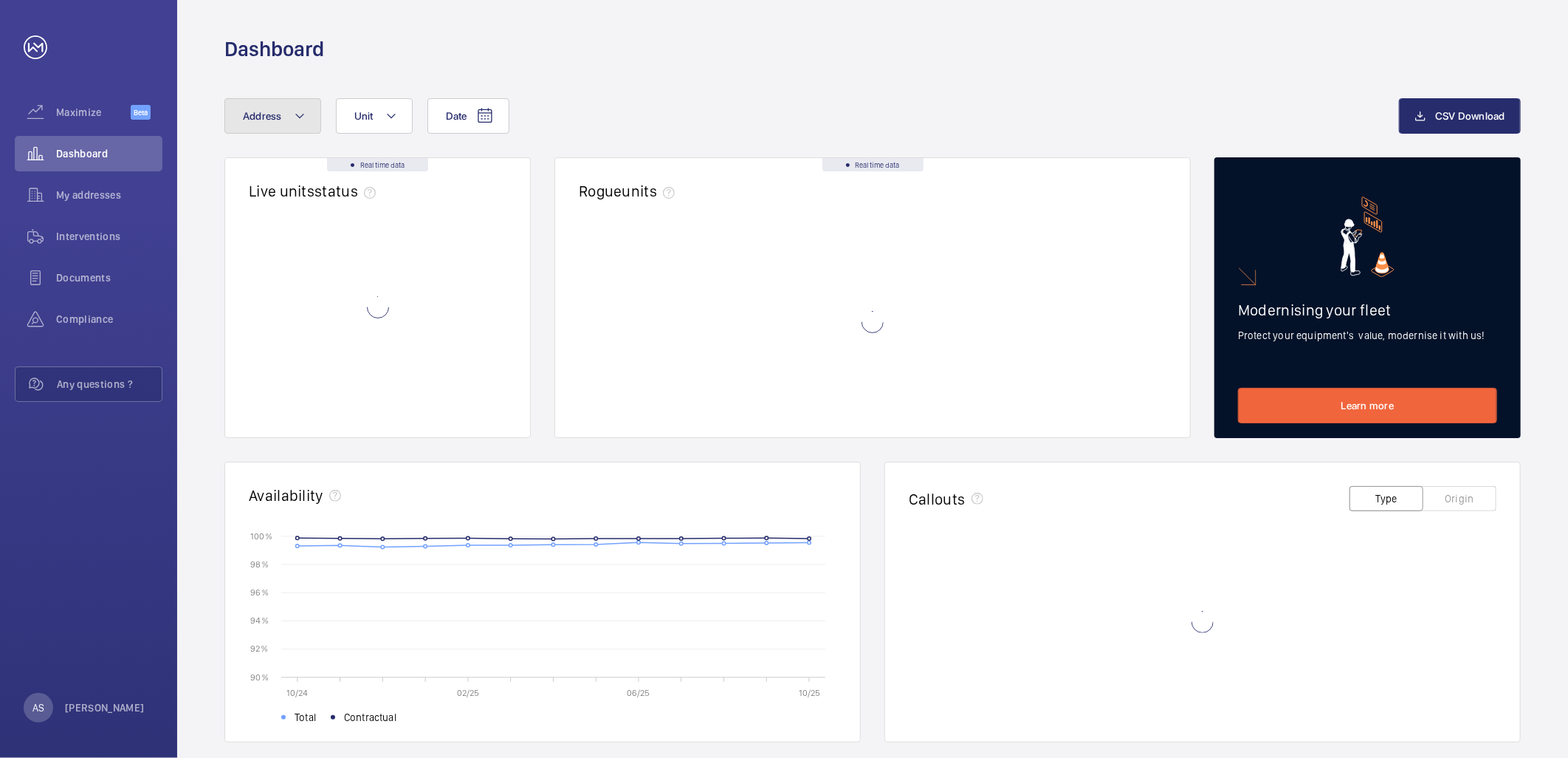
click at [274, 126] on button "Address" at bounding box center [272, 116] width 96 height 35
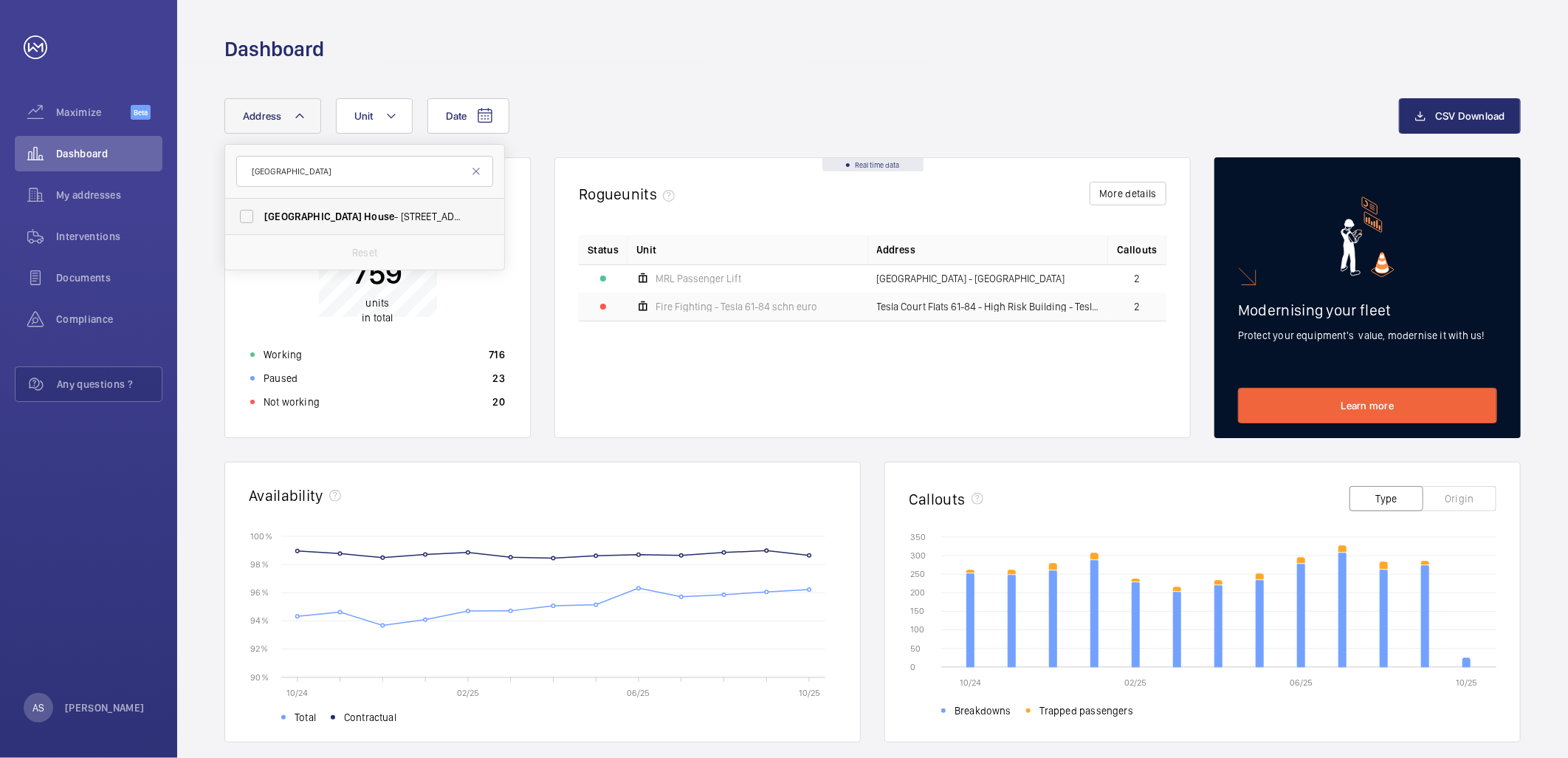
type input "[GEOGRAPHIC_DATA]"
click at [359, 227] on label "[GEOGRAPHIC_DATA] - [STREET_ADDRESS]" at bounding box center [354, 217] width 257 height 35
click at [262, 227] on input "[GEOGRAPHIC_DATA] - [STREET_ADDRESS]" at bounding box center [246, 216] width 30 height 30
checkbox input "true"
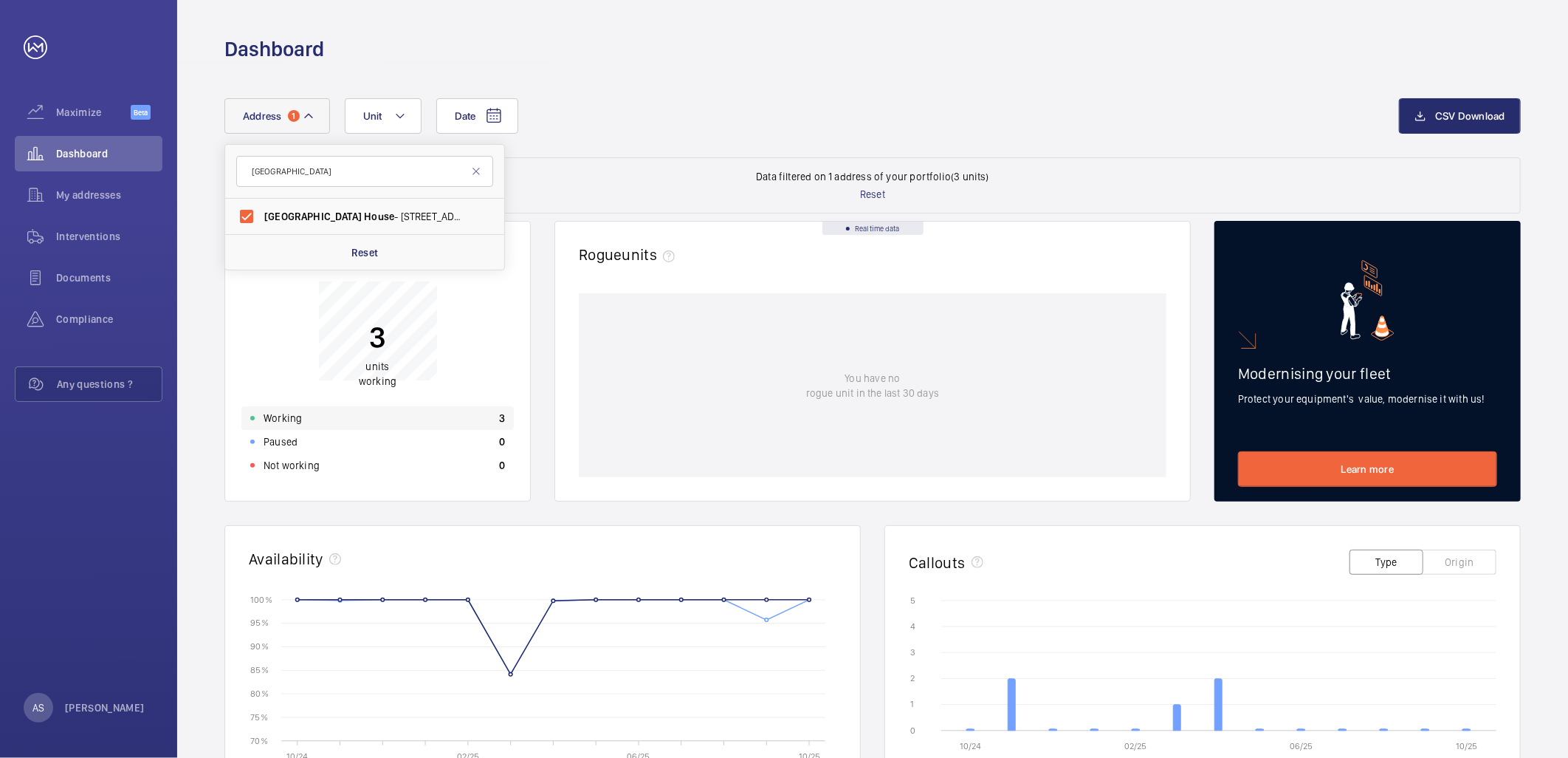
click at [383, 416] on div "Working 3" at bounding box center [377, 418] width 272 height 24
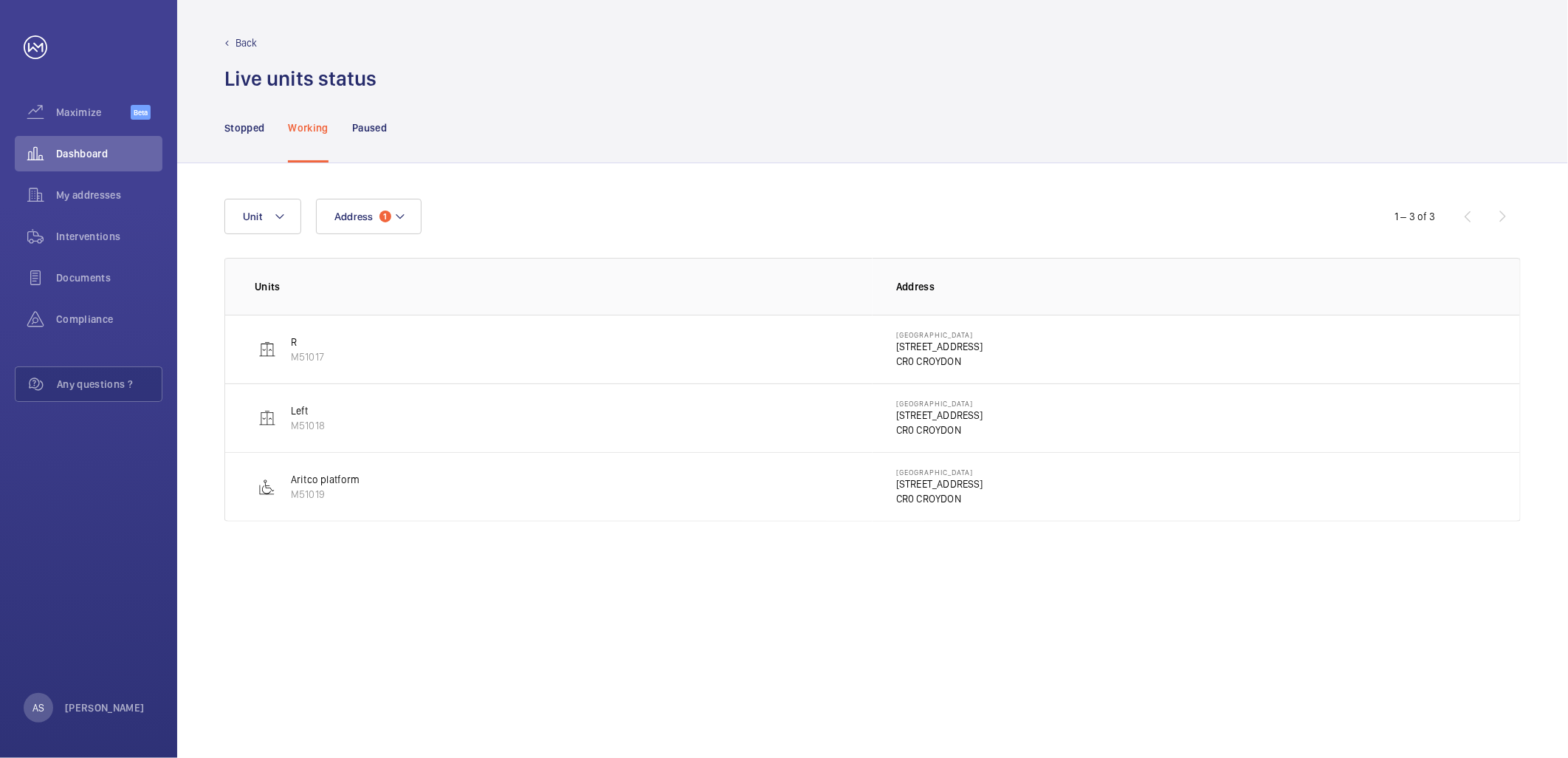
click at [933, 345] on p "[STREET_ADDRESS]" at bounding box center [940, 346] width 87 height 15
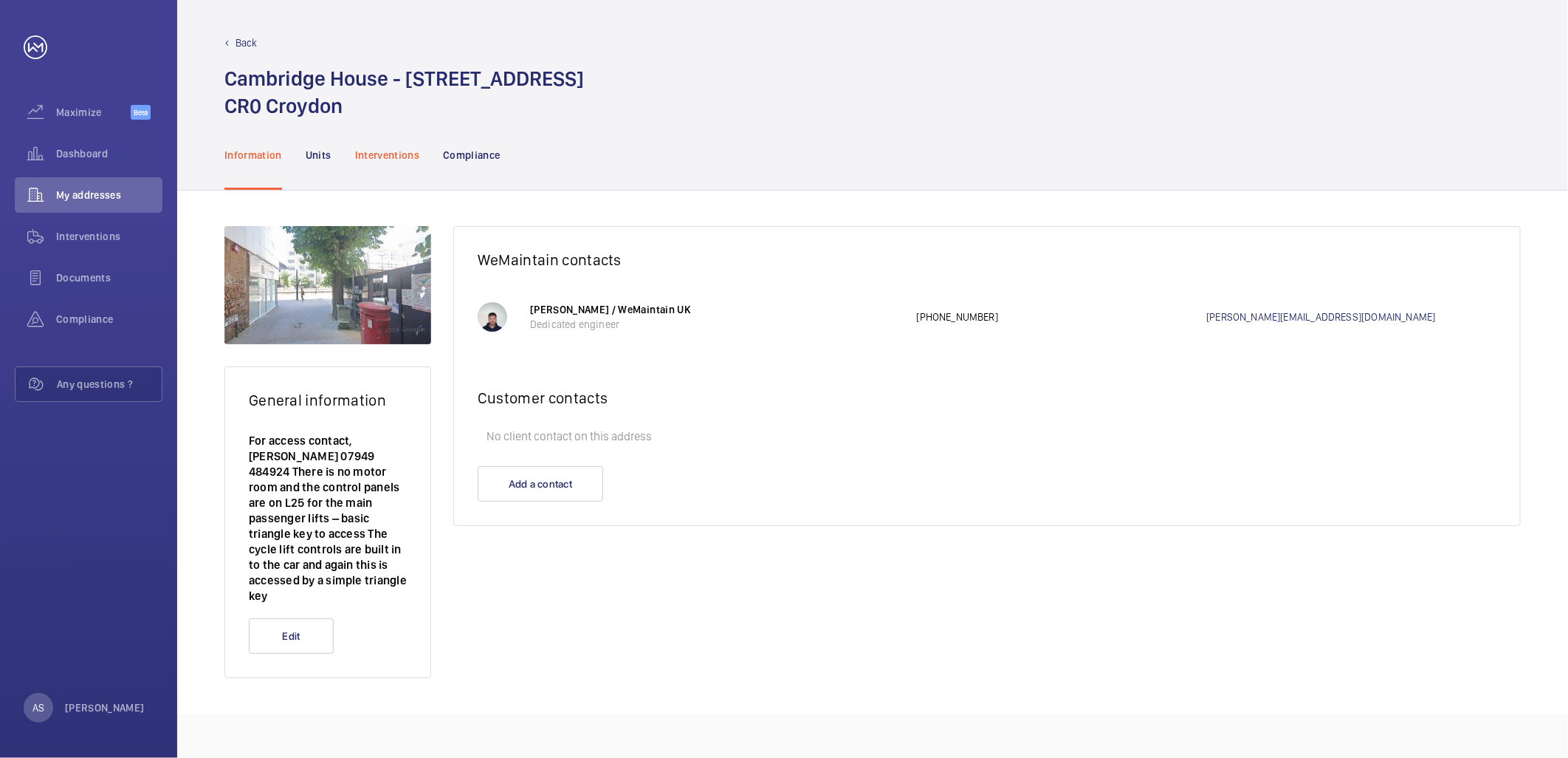
click at [383, 157] on p "Interventions" at bounding box center [387, 155] width 65 height 15
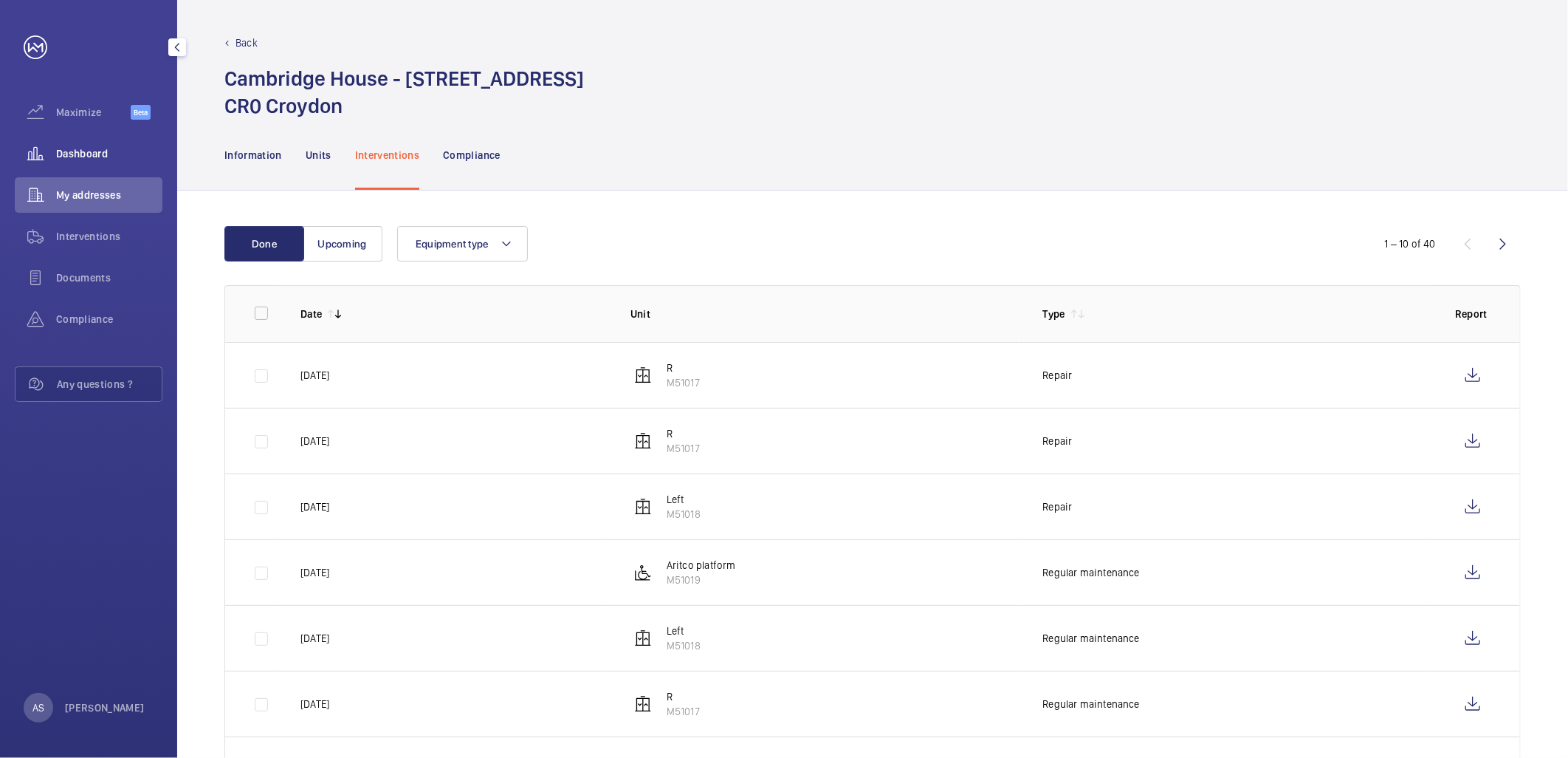
click at [80, 139] on div "Dashboard" at bounding box center [88, 154] width 148 height 35
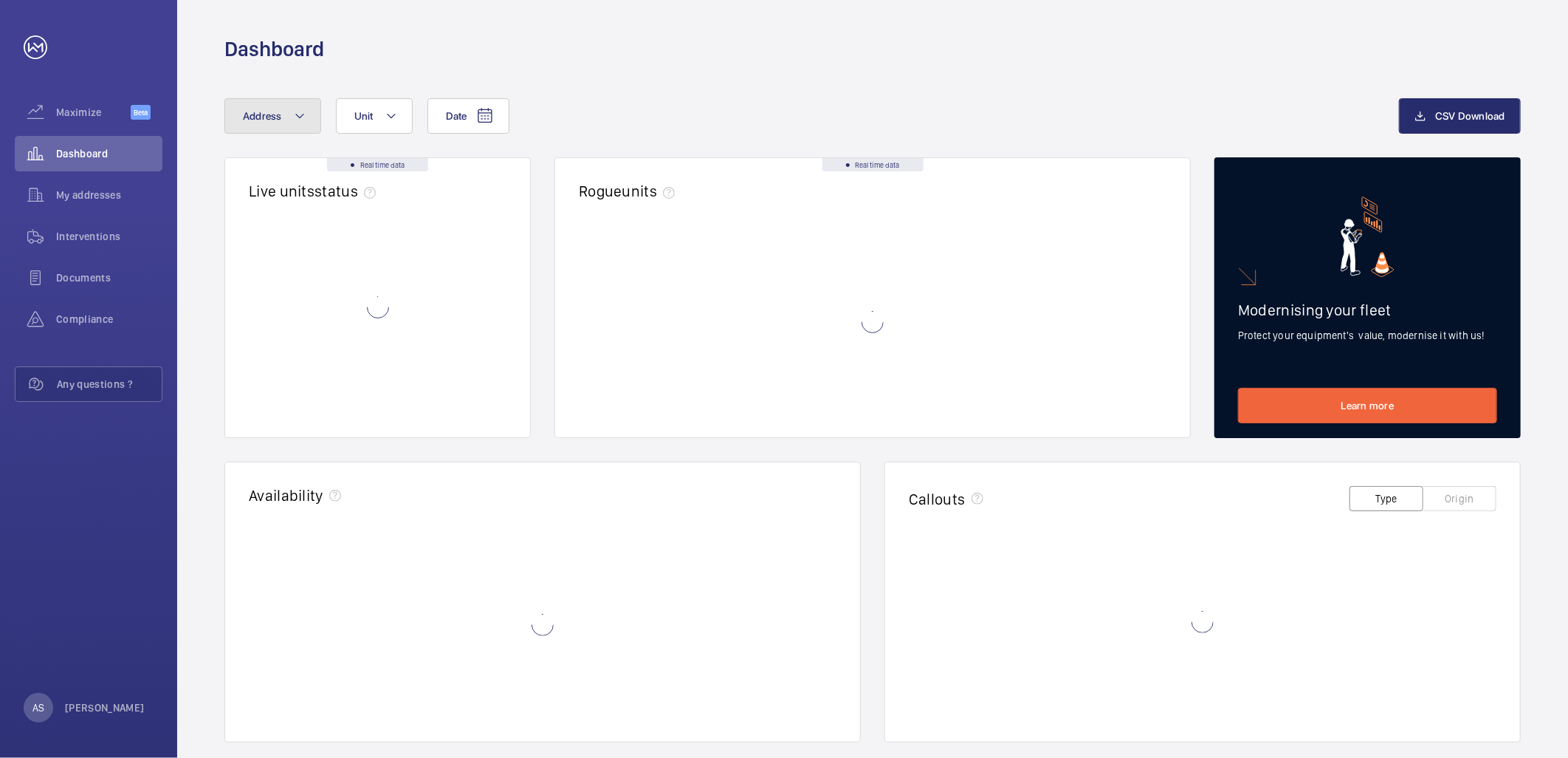
click at [289, 102] on button "Address" at bounding box center [272, 116] width 96 height 35
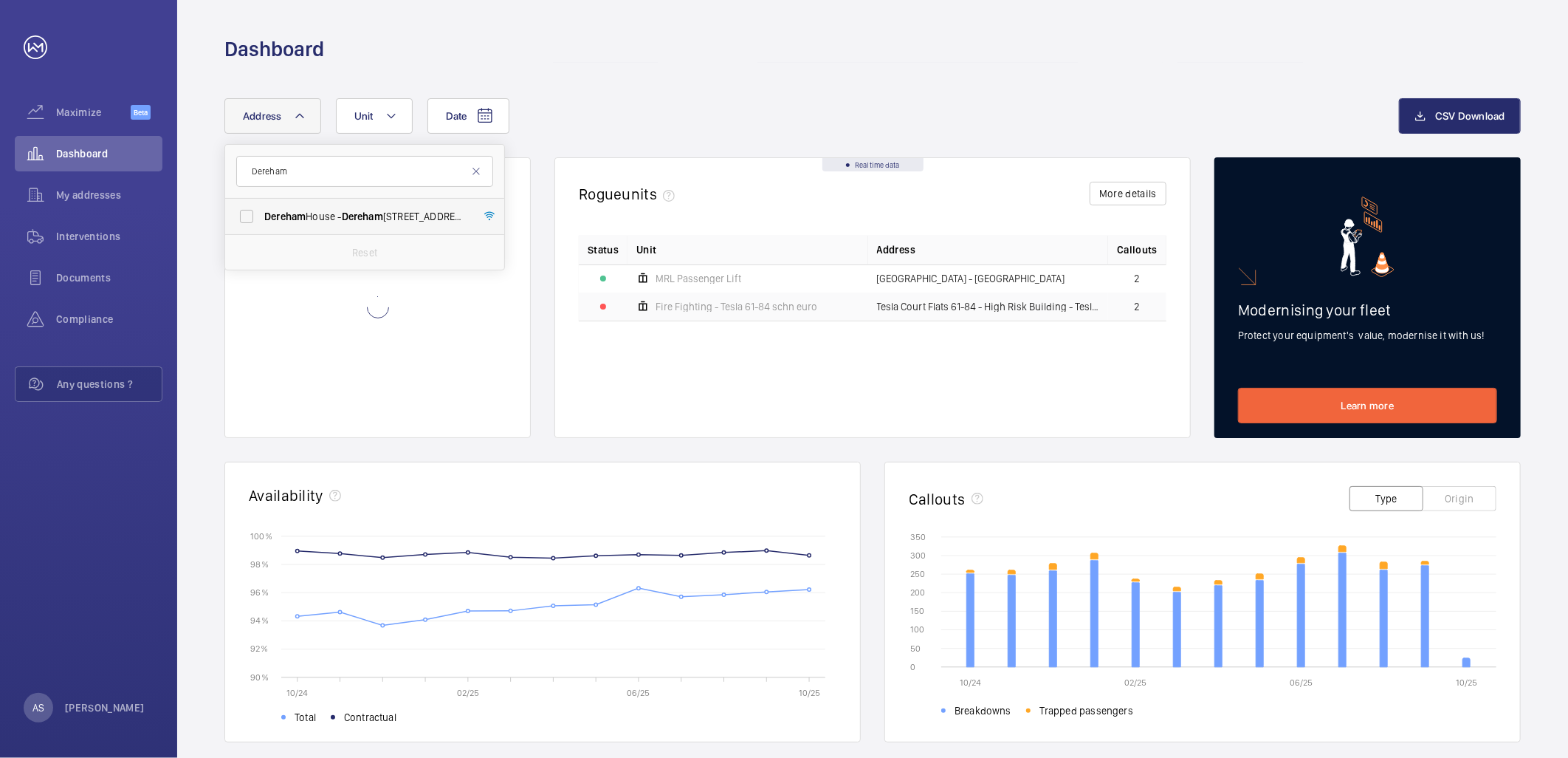
type input "Dereham"
click at [318, 204] on label "[GEOGRAPHIC_DATA] - [GEOGRAPHIC_DATA]" at bounding box center [354, 217] width 257 height 35
click at [262, 204] on input "[GEOGRAPHIC_DATA] - [GEOGRAPHIC_DATA]" at bounding box center [246, 216] width 30 height 30
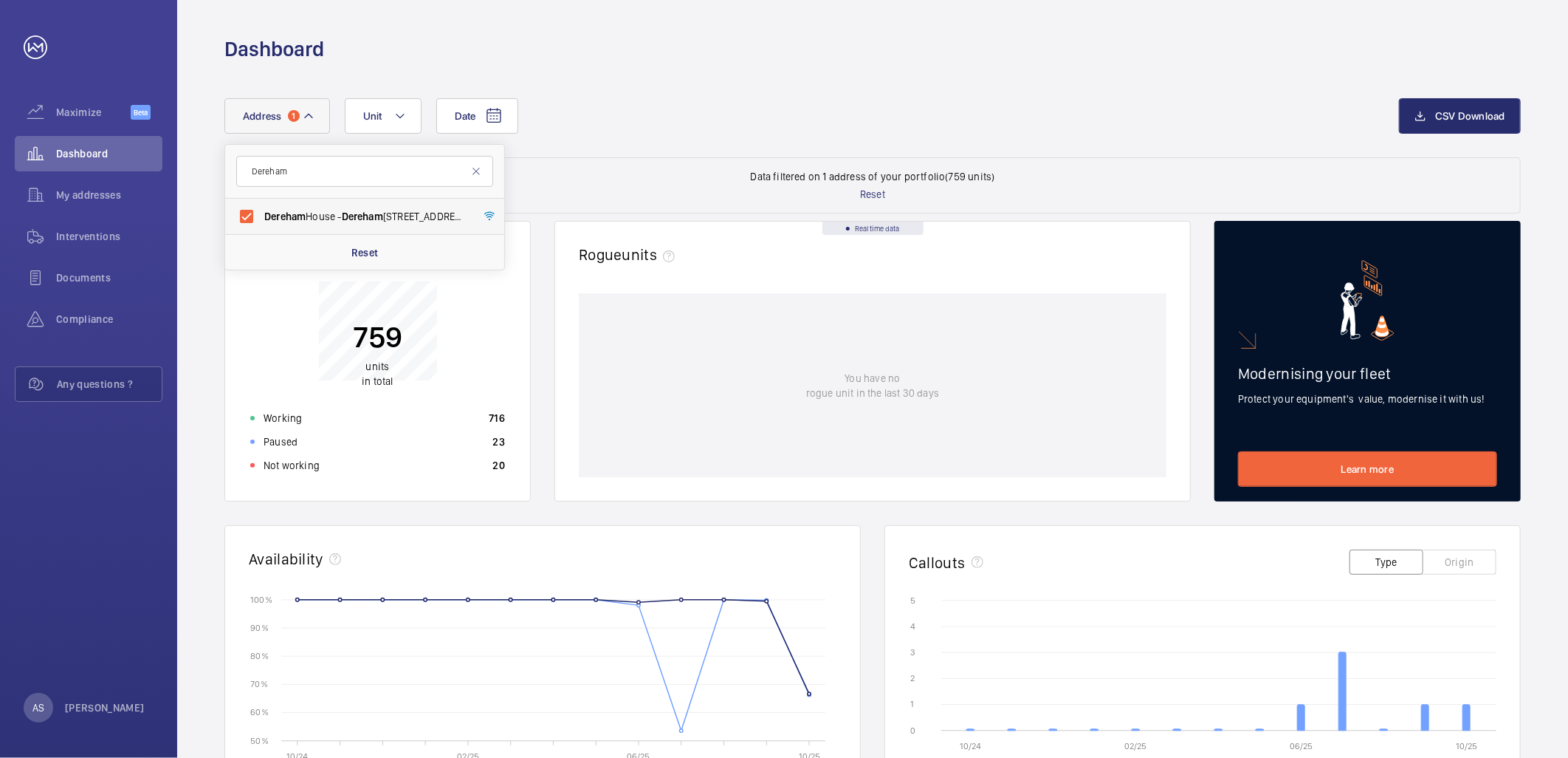
click at [358, 211] on span "Dereham" at bounding box center [363, 216] width 41 height 11
click at [262, 211] on input "[GEOGRAPHIC_DATA] - [GEOGRAPHIC_DATA]" at bounding box center [246, 216] width 30 height 30
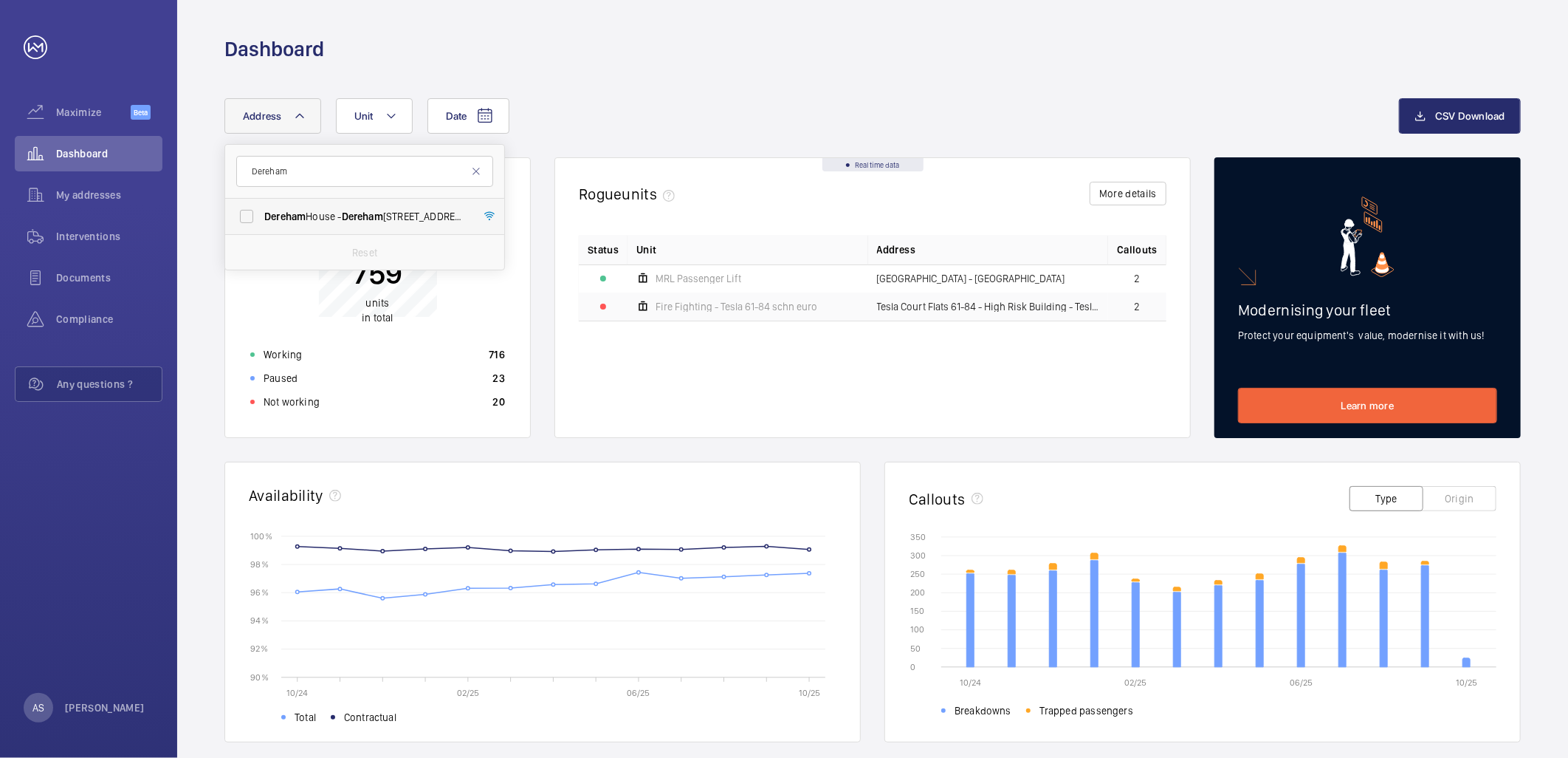
click at [358, 211] on span "Dereham" at bounding box center [363, 216] width 41 height 11
click at [262, 211] on input "[GEOGRAPHIC_DATA] - [GEOGRAPHIC_DATA]" at bounding box center [246, 216] width 30 height 30
checkbox input "true"
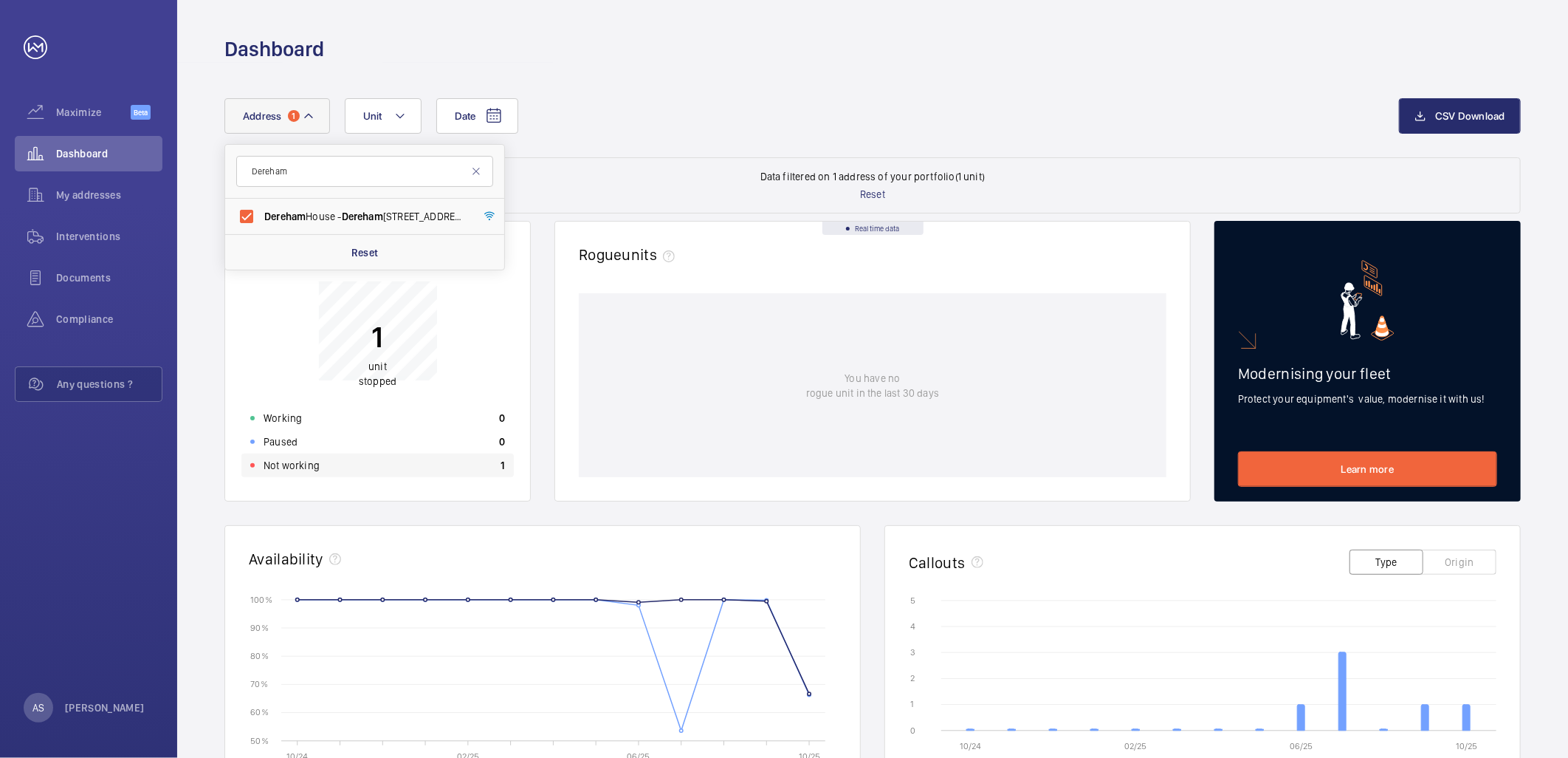
click at [432, 472] on div "Not working 1" at bounding box center [377, 465] width 272 height 24
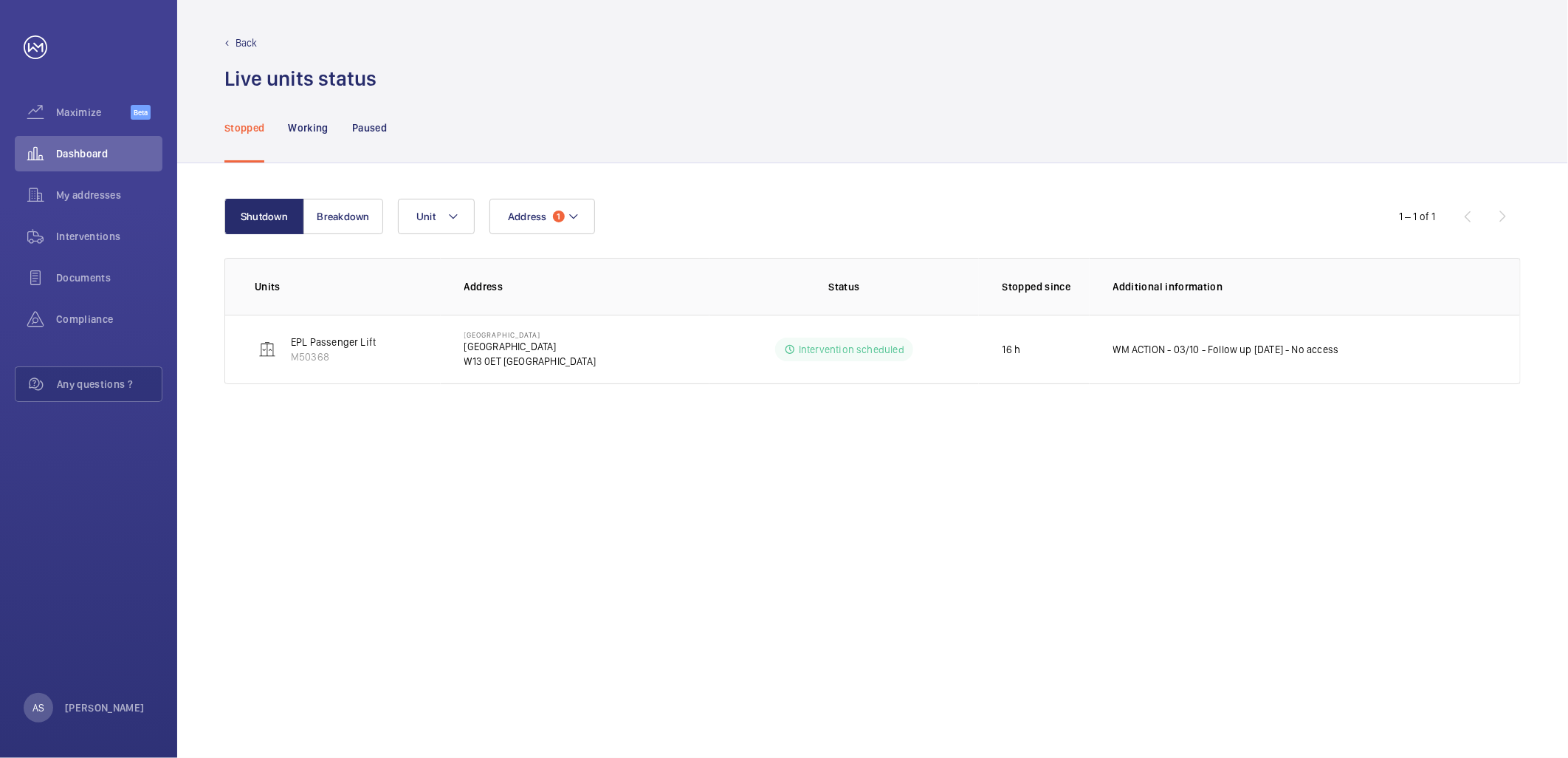
click at [240, 44] on p "Back" at bounding box center [246, 42] width 22 height 15
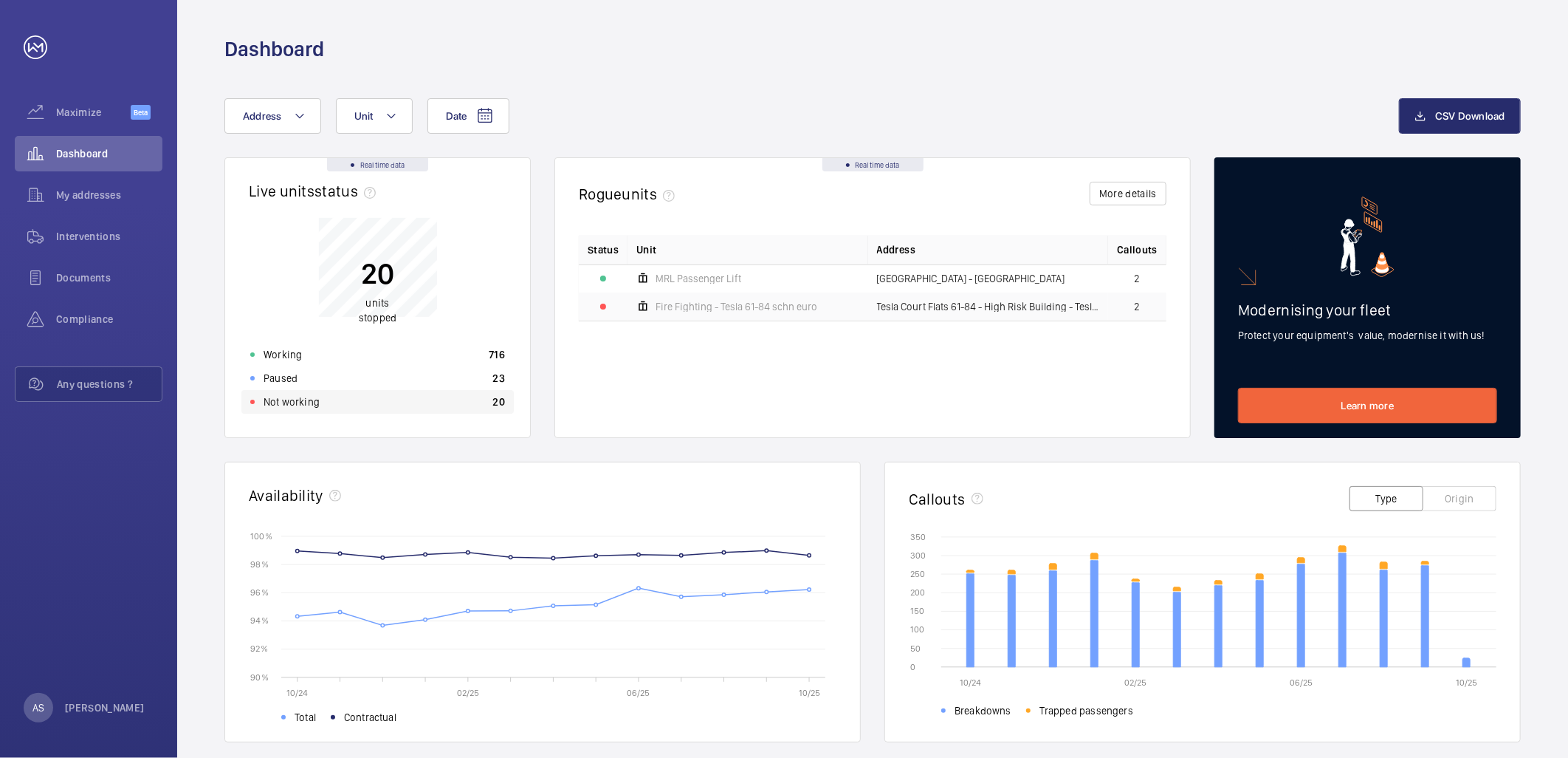
click at [299, 399] on p "Not working" at bounding box center [291, 401] width 56 height 15
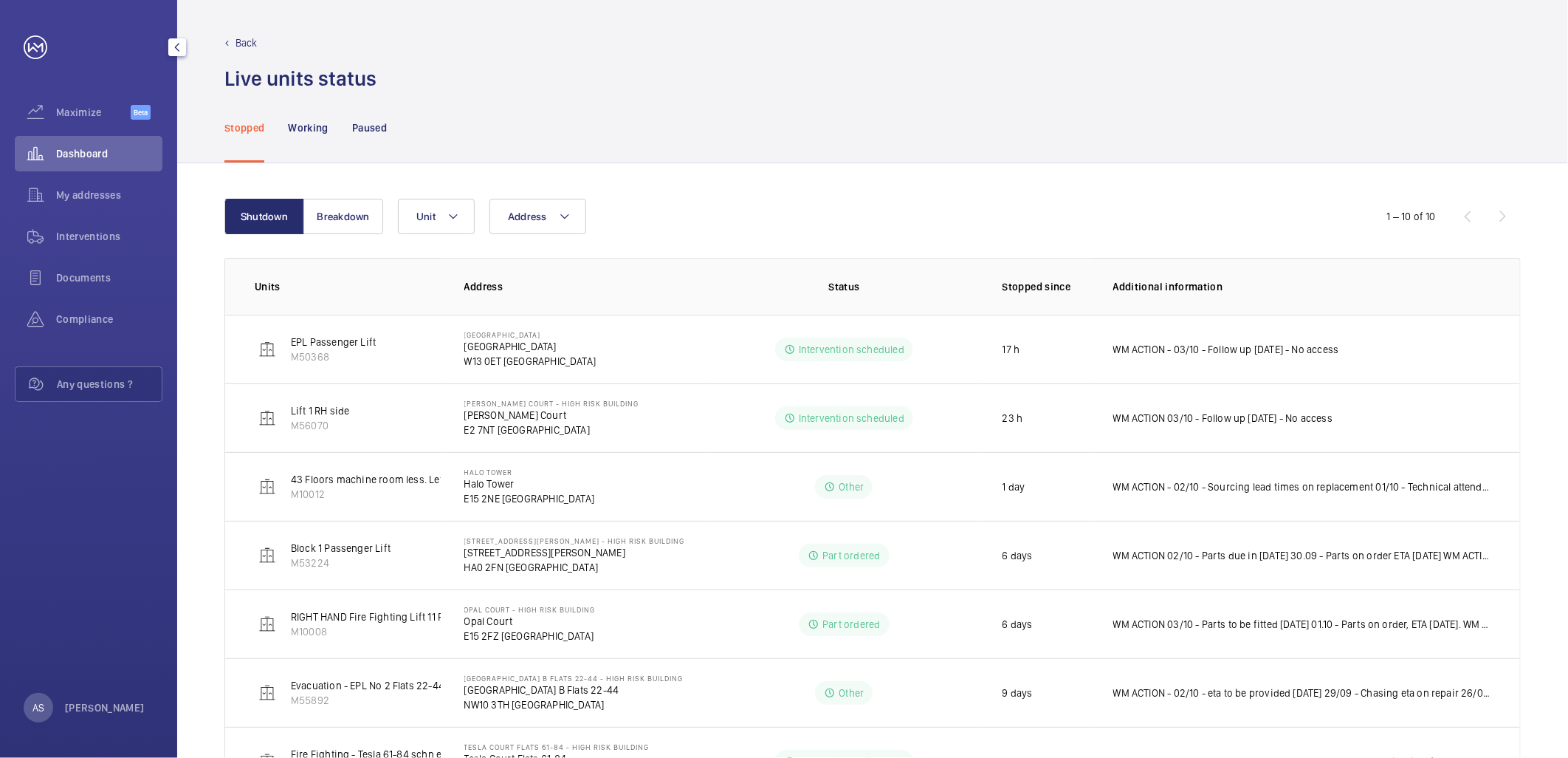
click at [114, 149] on span "Dashboard" at bounding box center [109, 153] width 106 height 15
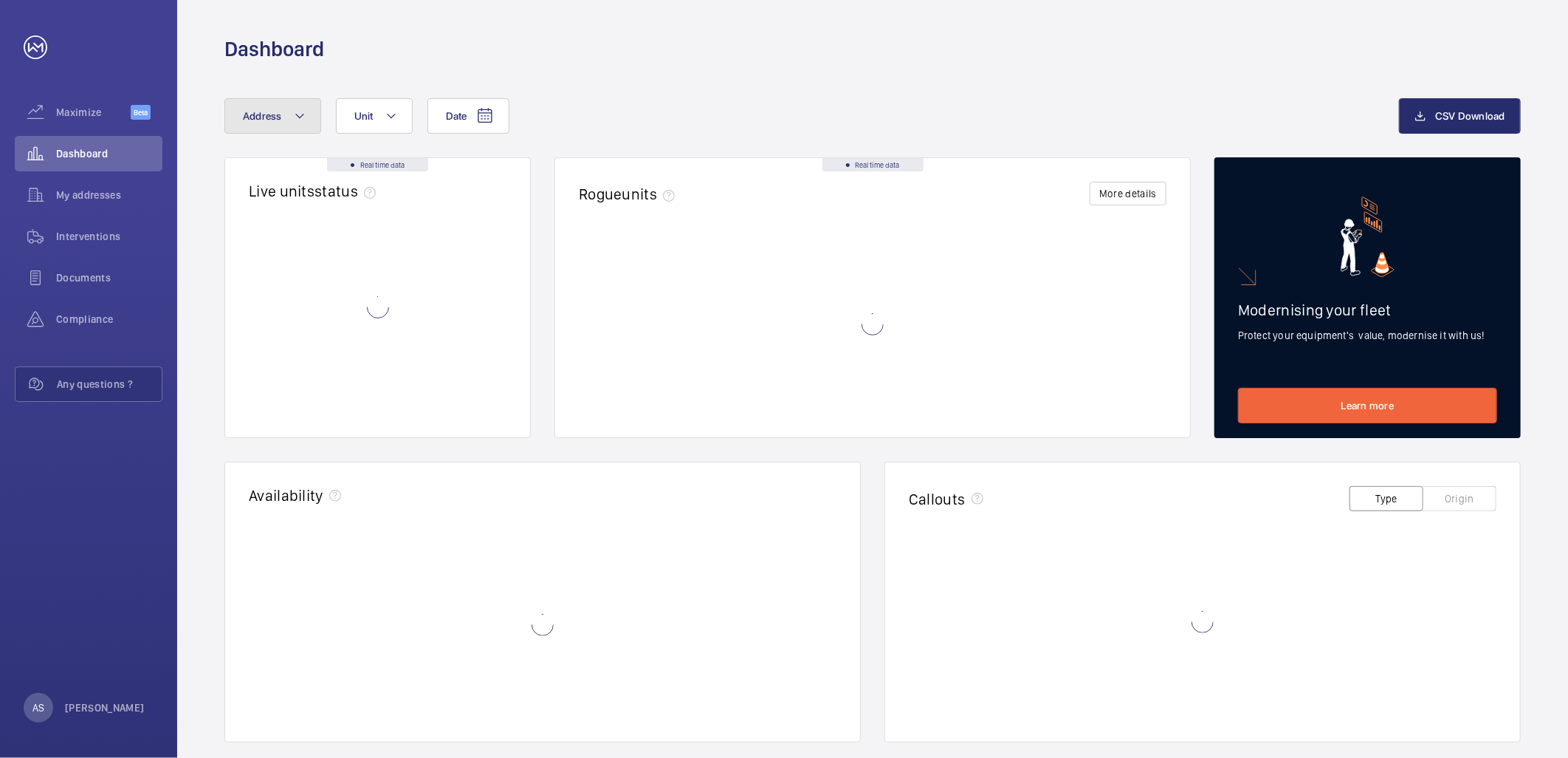
click at [254, 123] on button "Address" at bounding box center [272, 116] width 96 height 35
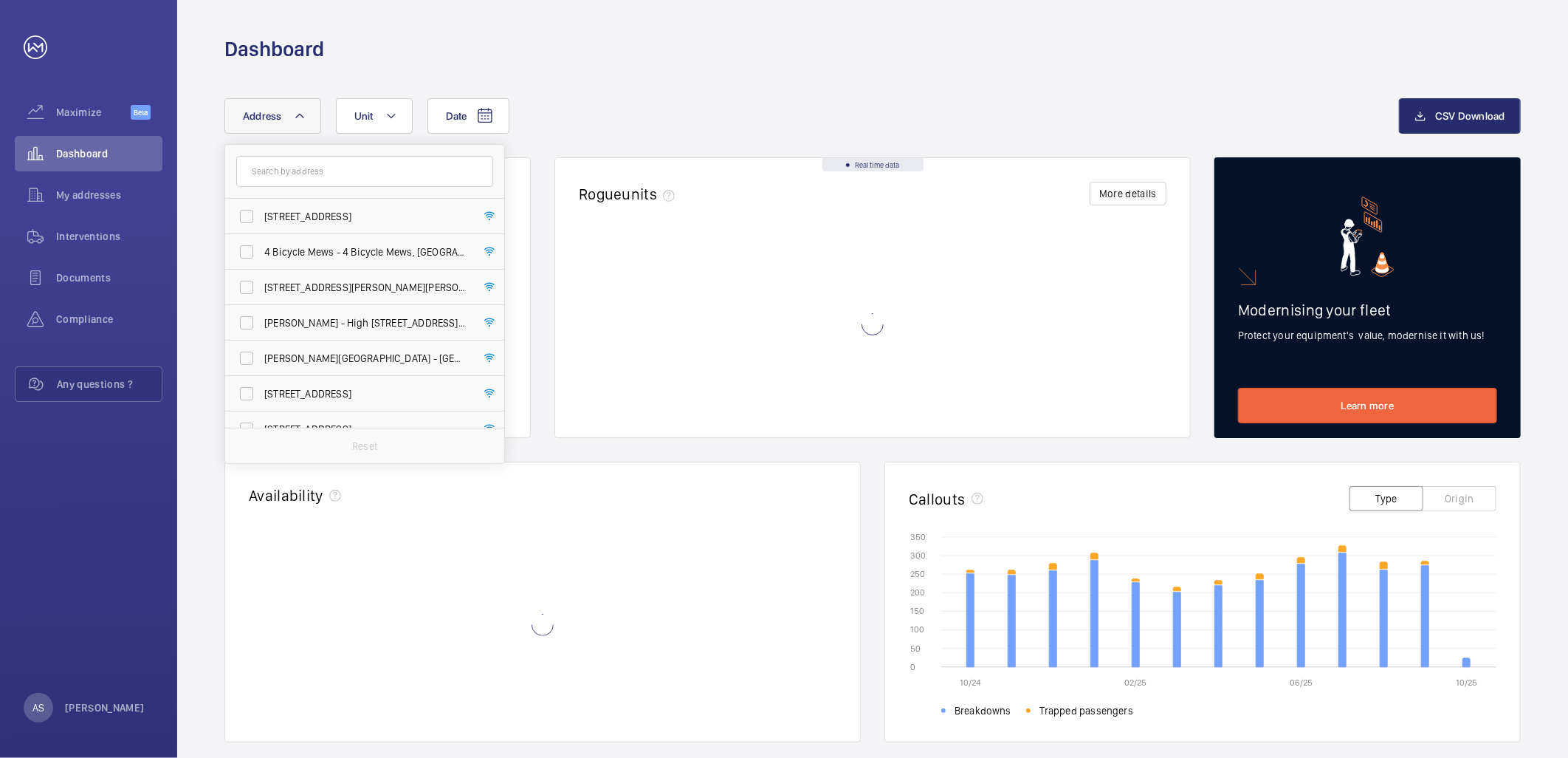
click at [278, 183] on input "text" at bounding box center [365, 172] width 257 height 31
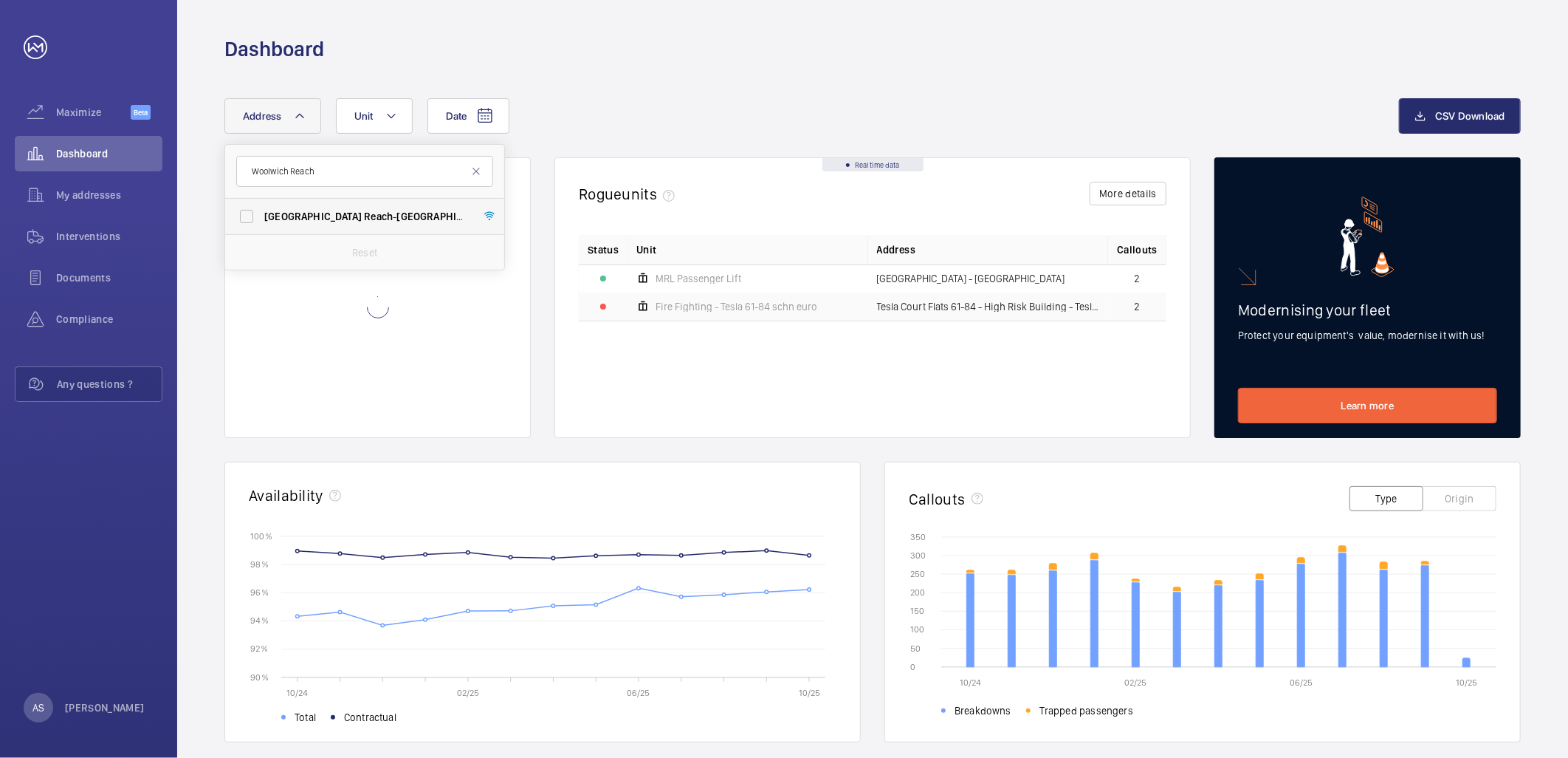
type input "Woolwich Reach"
click at [329, 207] on label "[GEOGRAPHIC_DATA] Reach - [GEOGRAPHIC_DATA] , [GEOGRAPHIC_DATA] 2ZE" at bounding box center [354, 217] width 257 height 35
click at [262, 207] on input "[GEOGRAPHIC_DATA] Reach - [GEOGRAPHIC_DATA] , [GEOGRAPHIC_DATA] 2ZE" at bounding box center [246, 216] width 30 height 30
checkbox input "true"
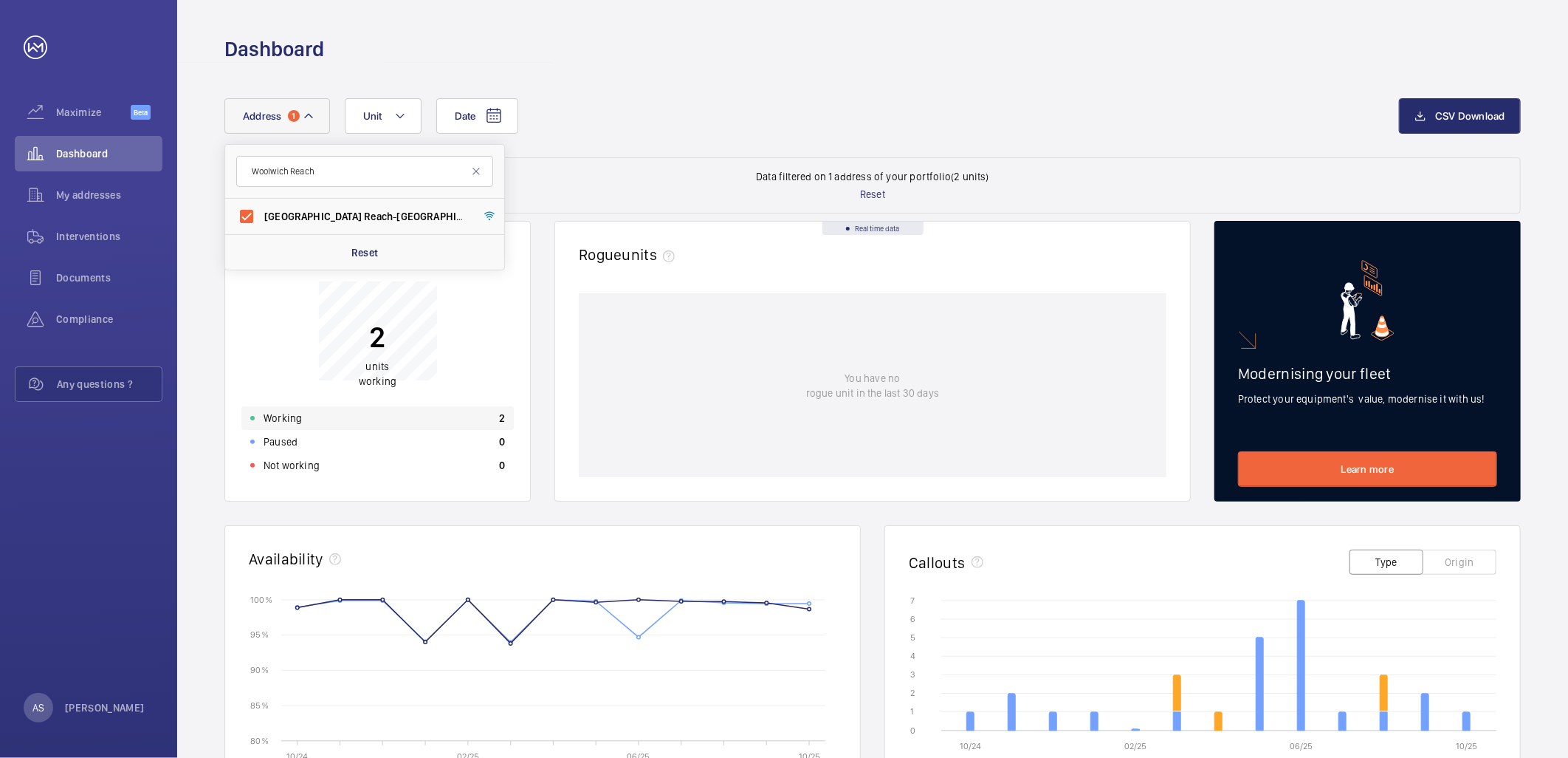
click at [417, 410] on div "Working 2" at bounding box center [377, 418] width 272 height 24
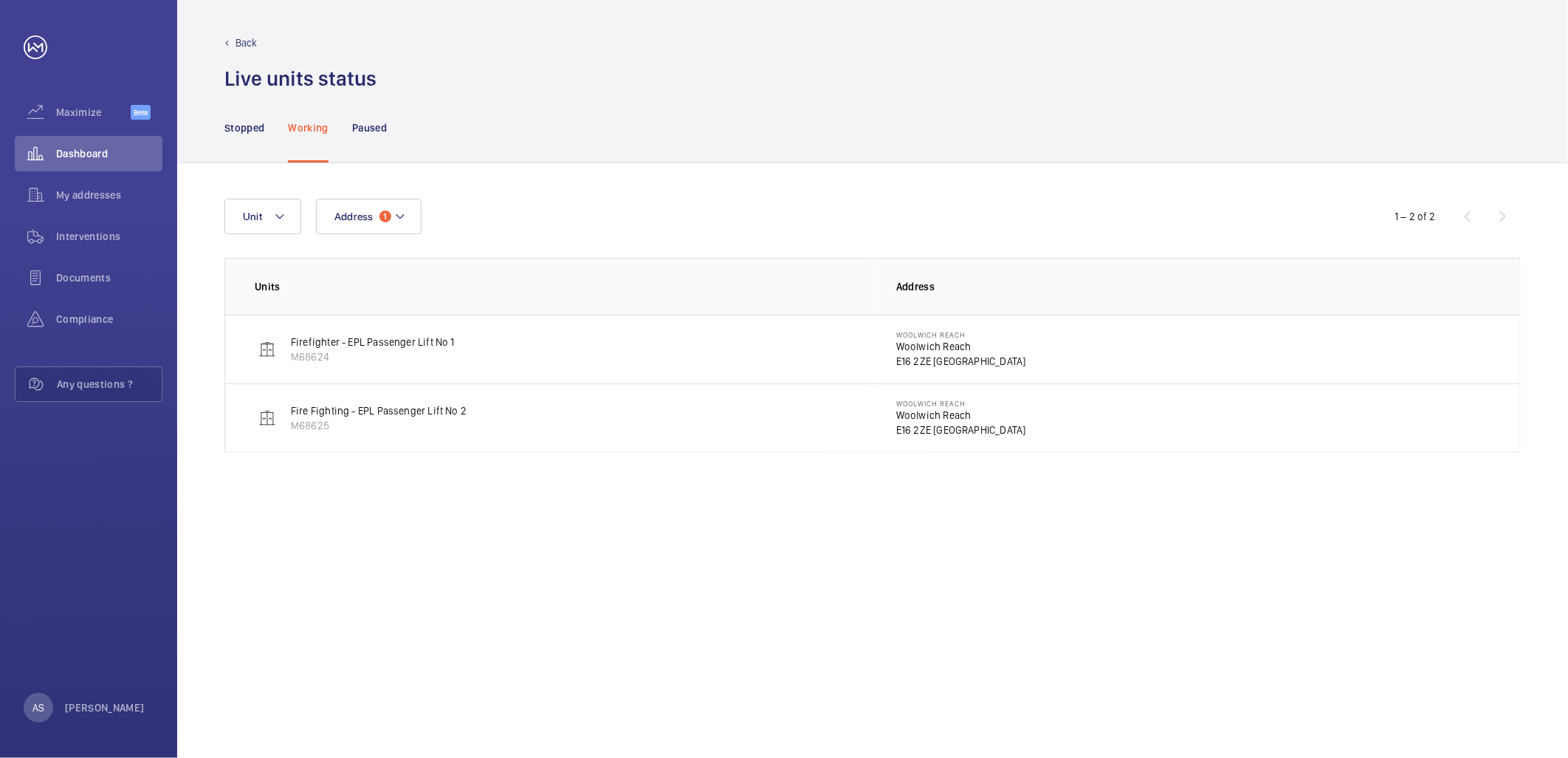
click at [933, 348] on p "Woolwich Reach" at bounding box center [961, 346] width 130 height 15
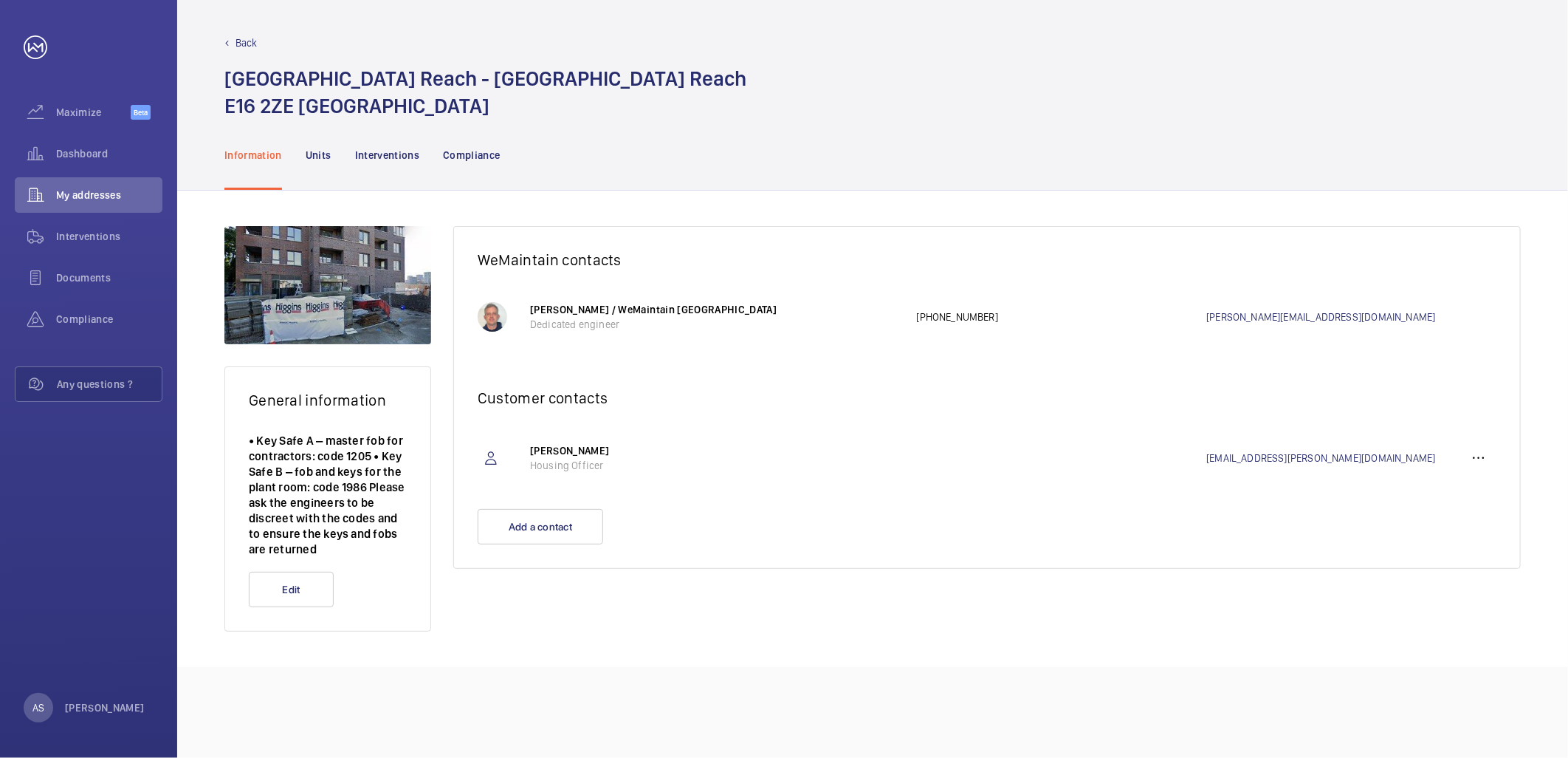
click at [403, 156] on p "Interventions" at bounding box center [387, 155] width 65 height 15
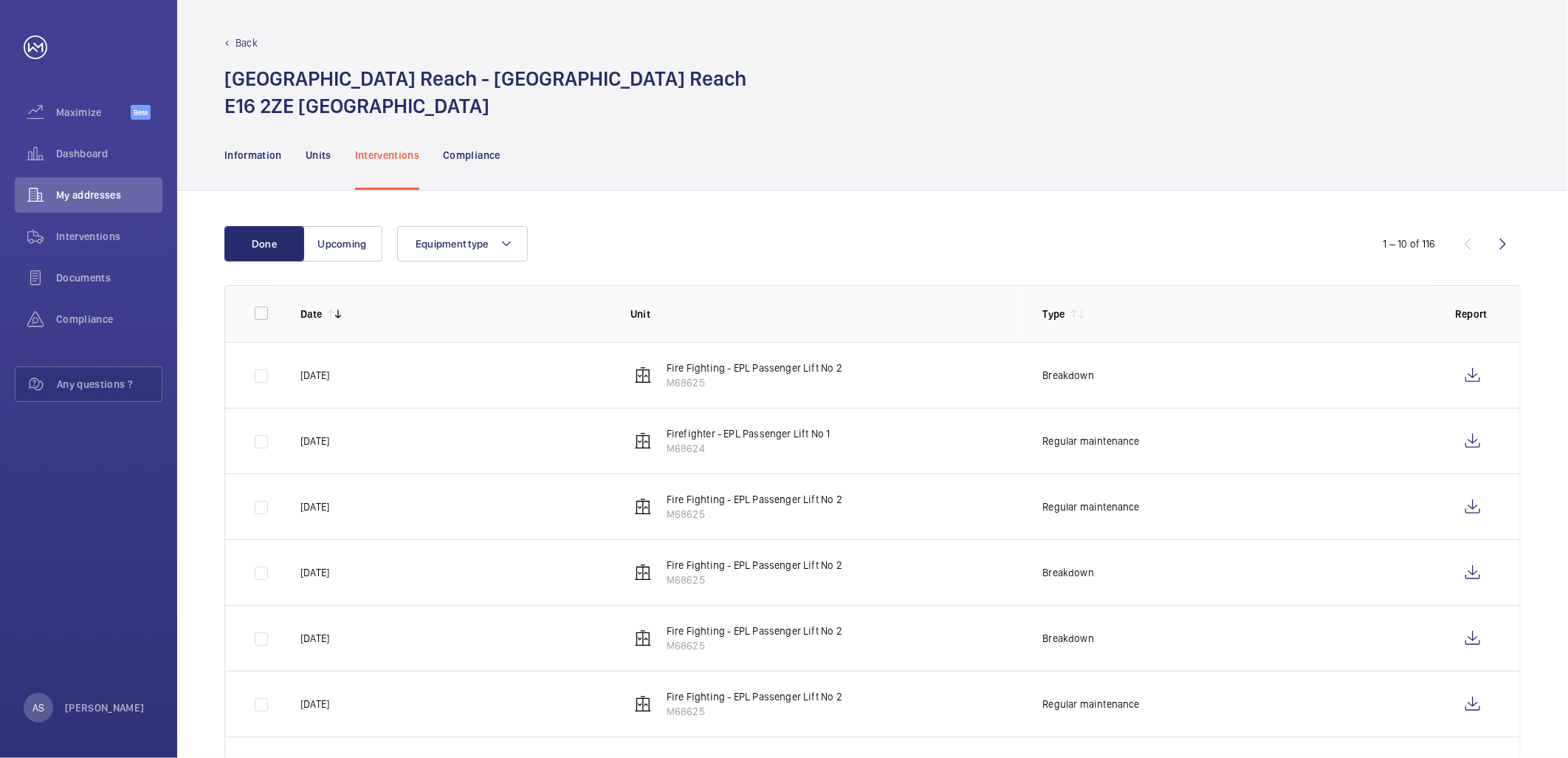
scroll to position [82, 0]
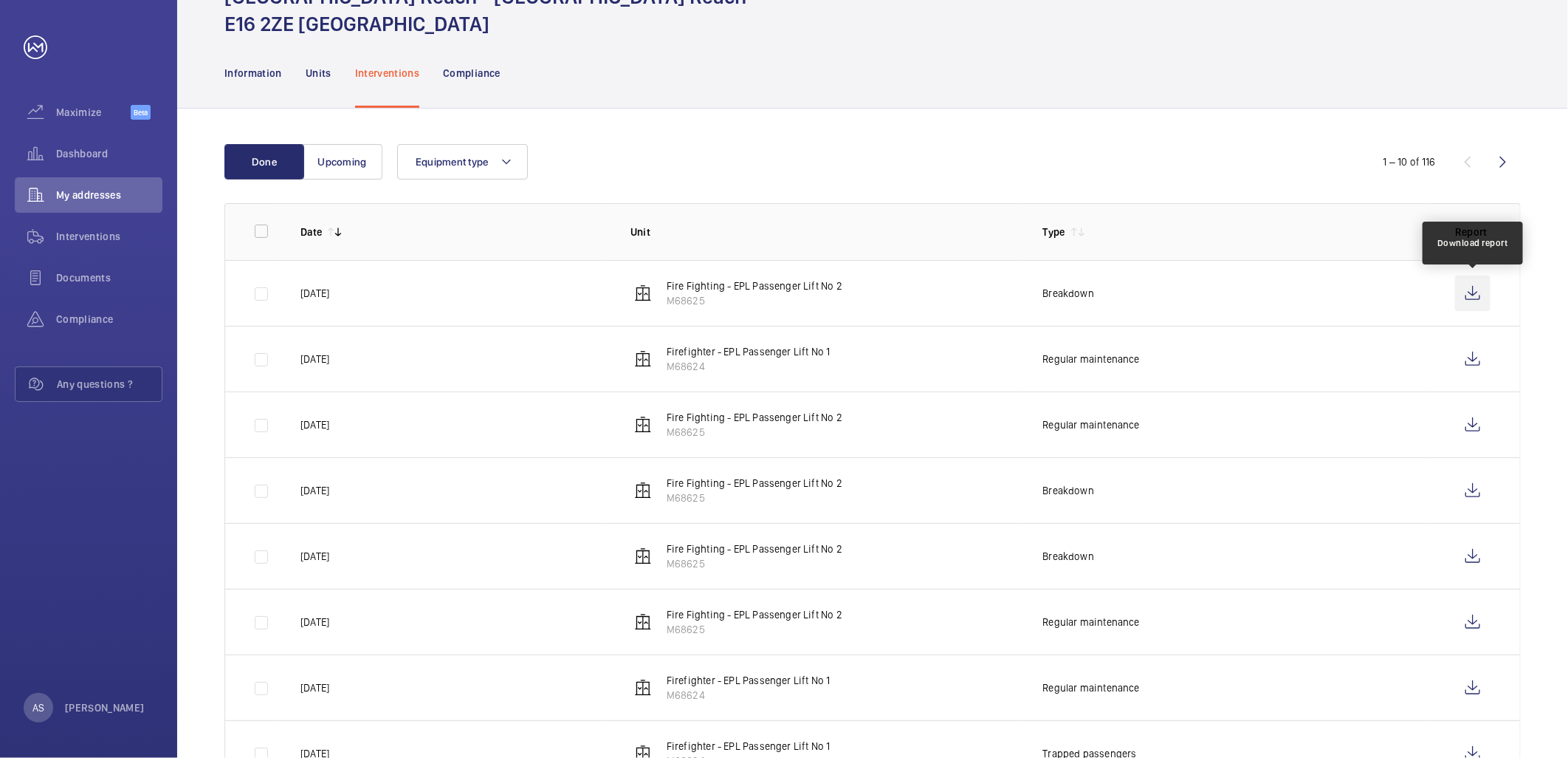
click at [1465, 291] on wm-front-icon-button at bounding box center [1473, 293] width 35 height 35
